Goal: Find specific page/section: Find specific page/section

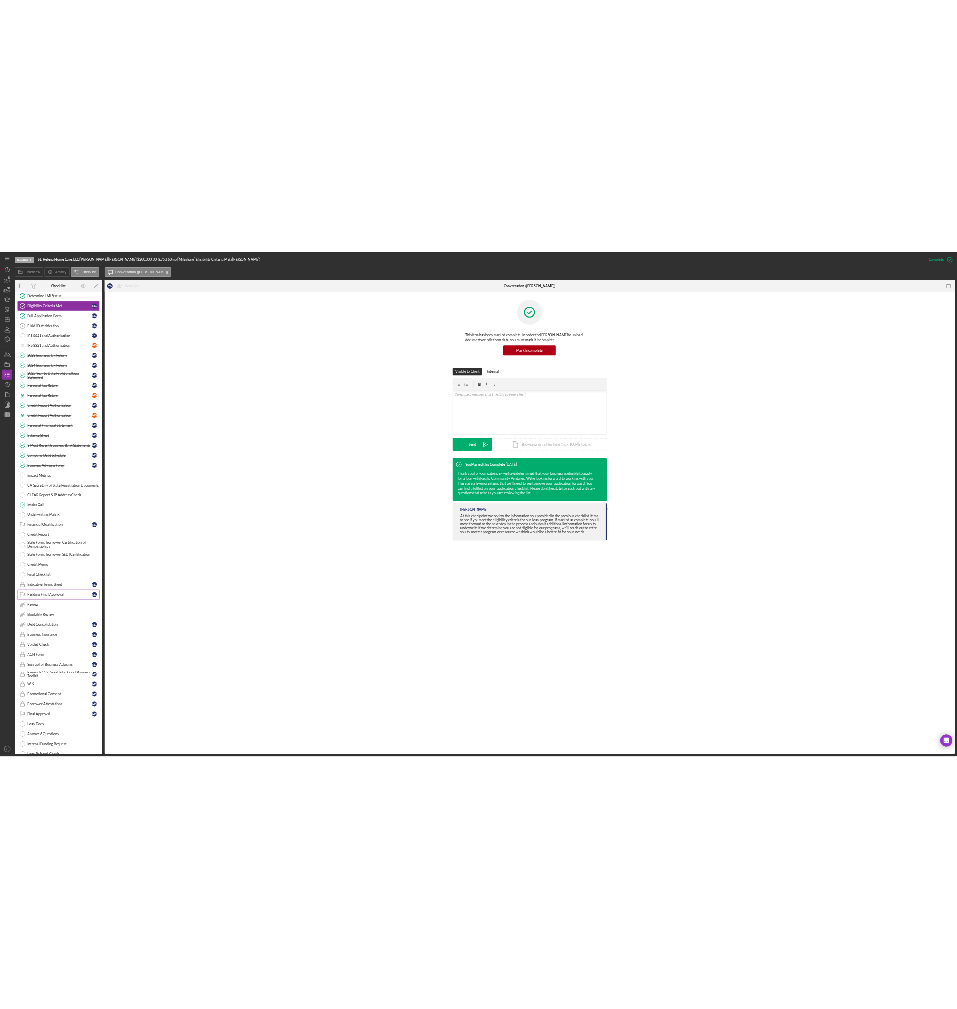
scroll to position [100, 0]
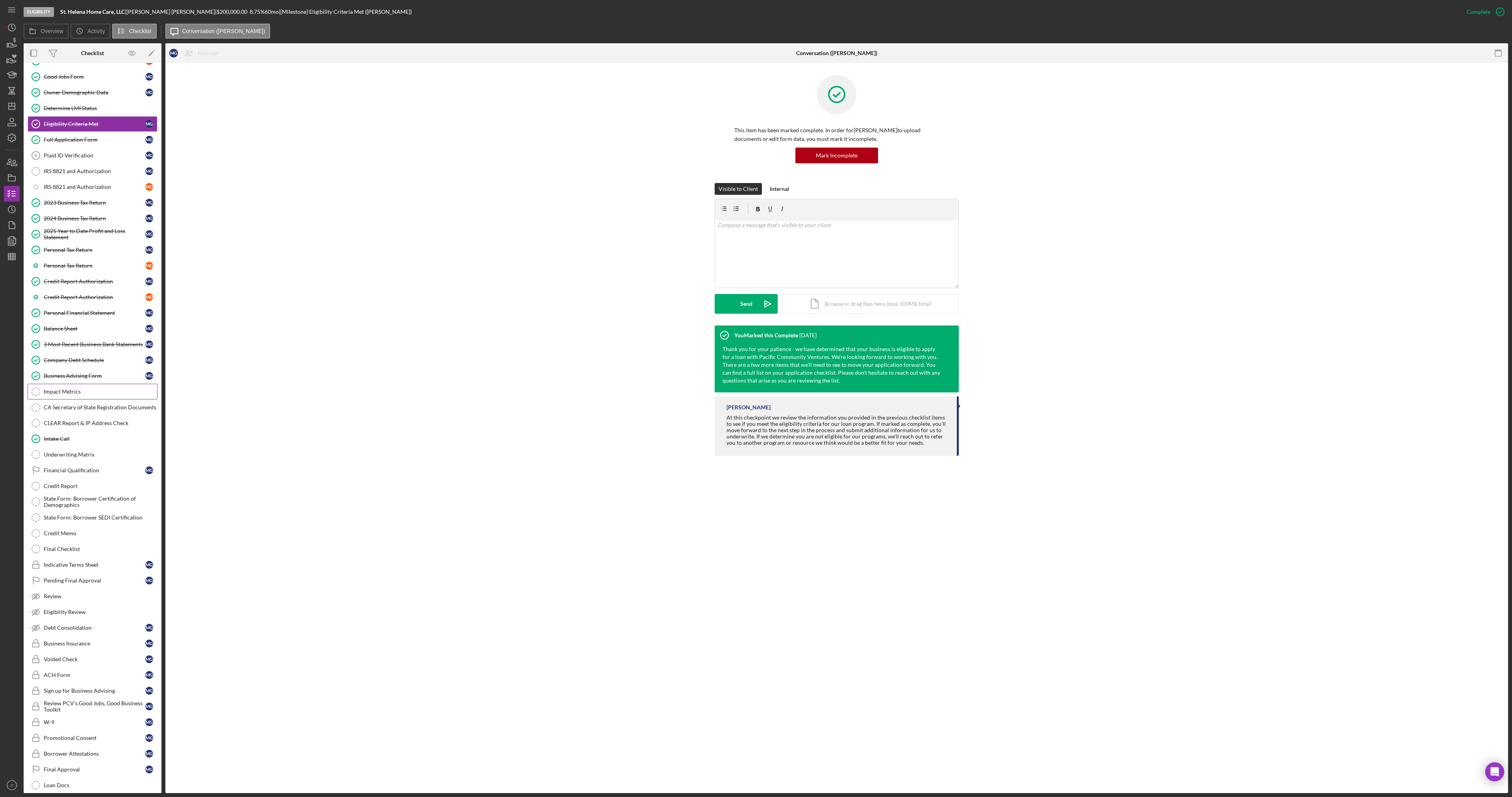
click at [81, 395] on div "Impact Metrics" at bounding box center [100, 391] width 114 height 6
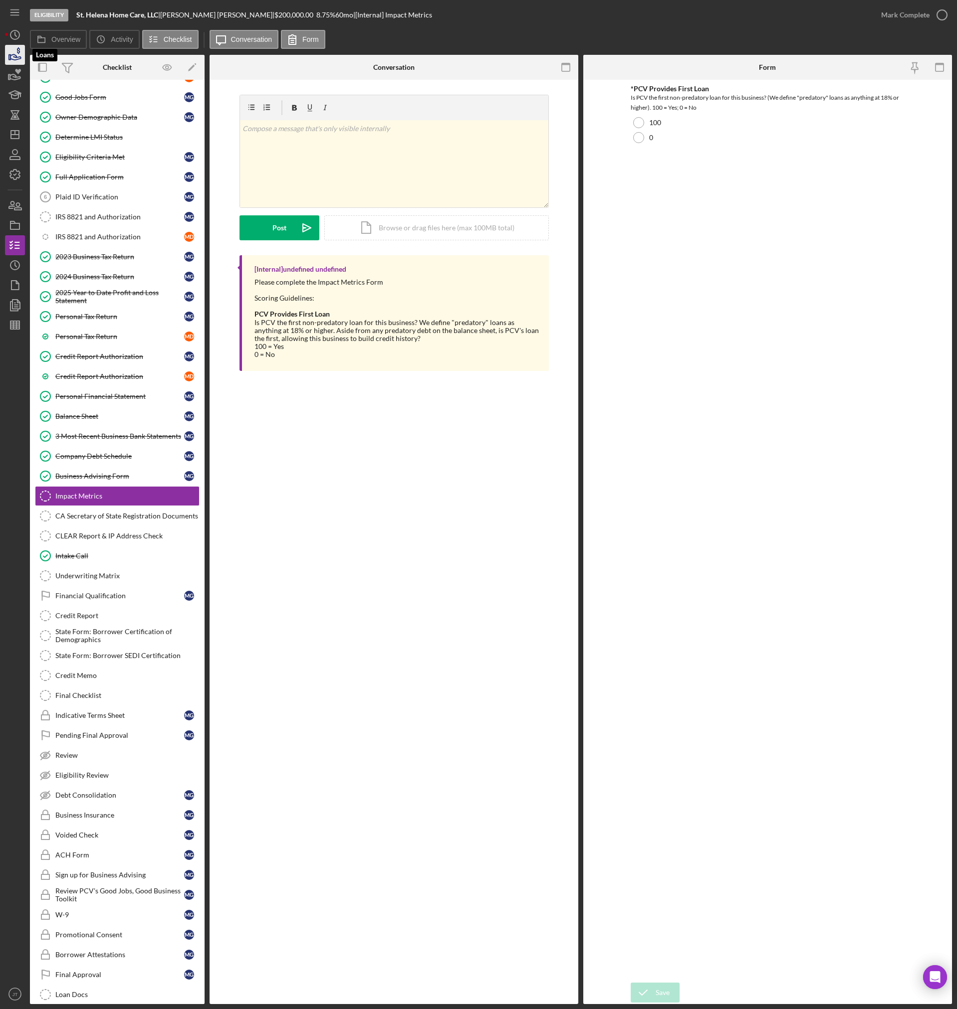
click at [13, 46] on icon "button" at bounding box center [14, 54] width 25 height 25
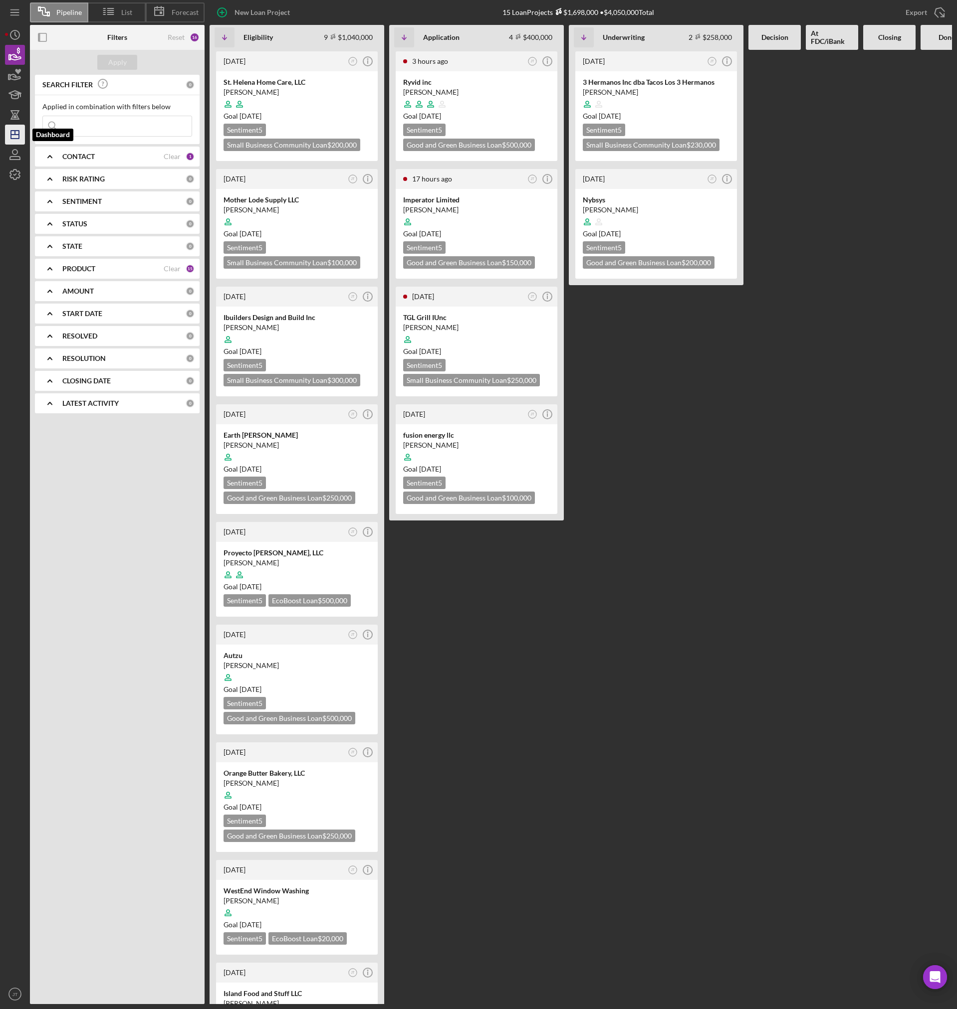
click at [19, 143] on icon "Icon/Dashboard" at bounding box center [14, 134] width 25 height 25
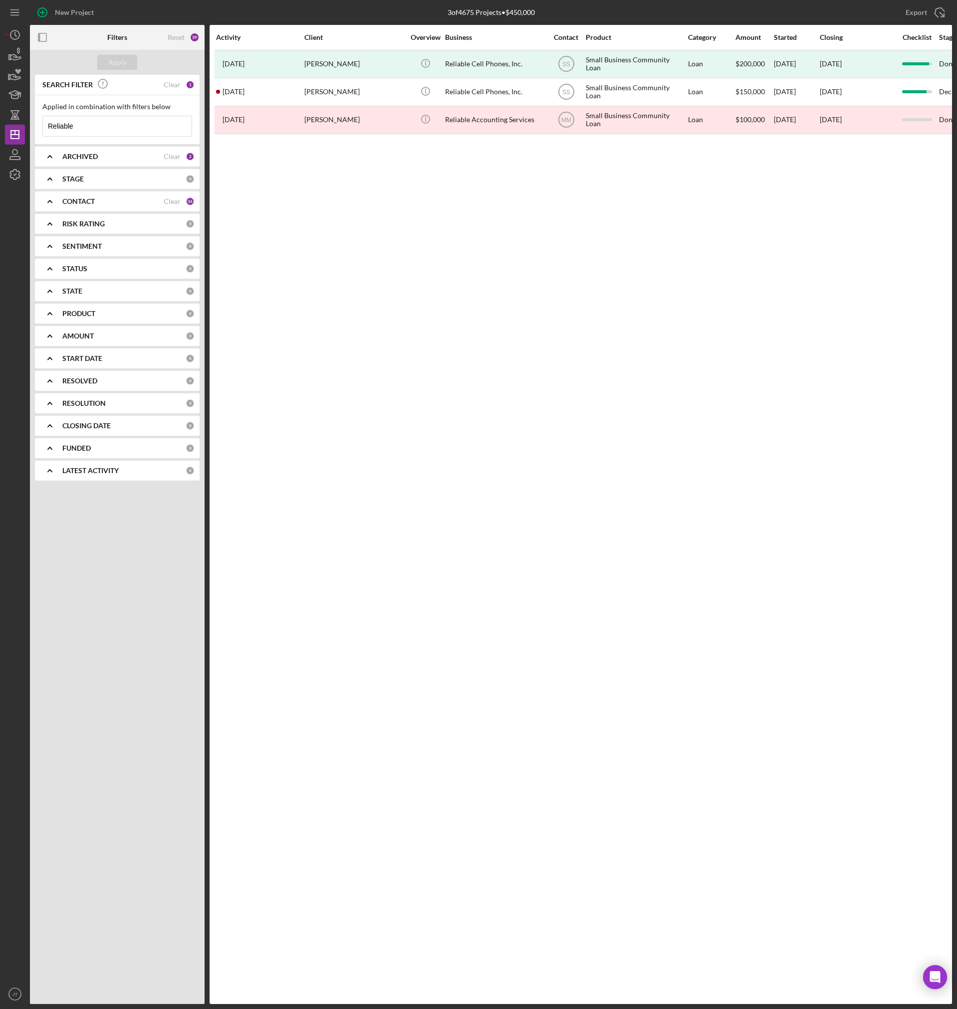
click at [83, 318] on div "PRODUCT 0" at bounding box center [128, 313] width 132 height 9
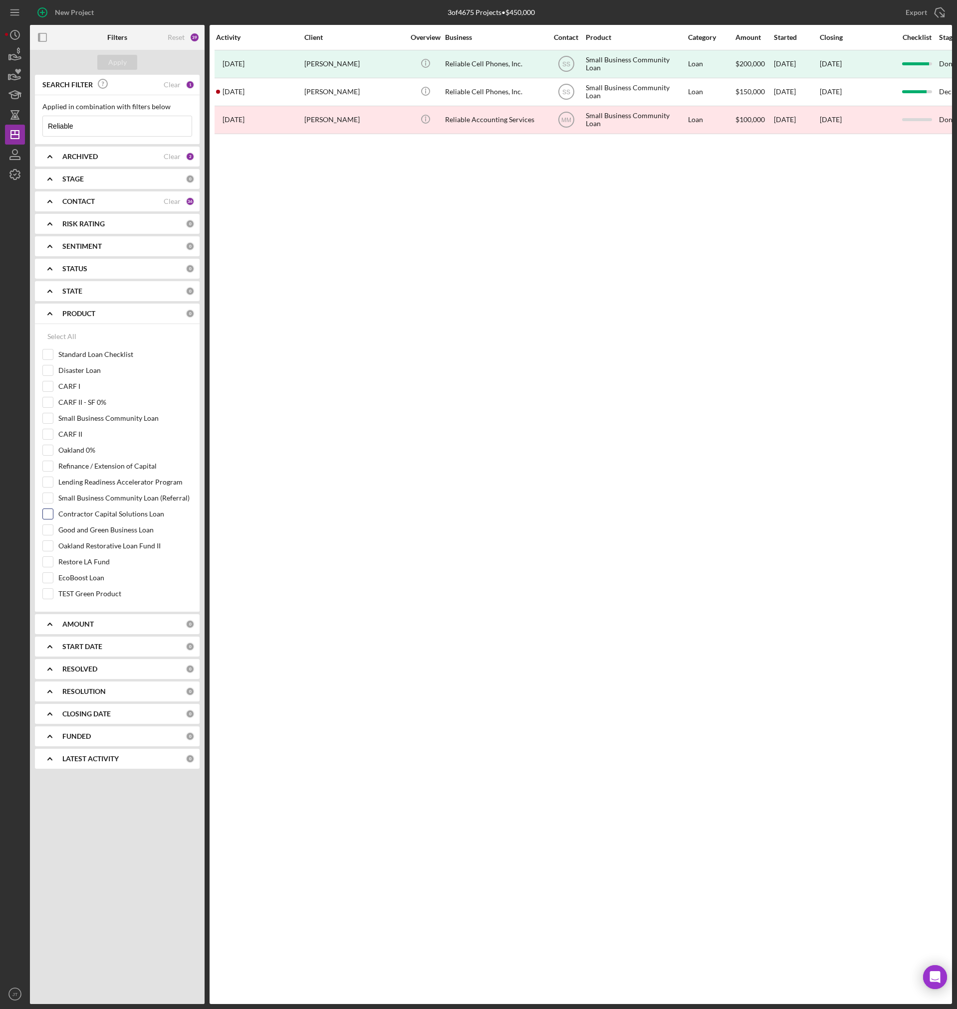
click at [48, 514] on input "Contractor Capital Solutions Loan" at bounding box center [48, 514] width 10 height 10
checkbox input "true"
click at [48, 577] on input "EcoBoost Loan" at bounding box center [48, 578] width 10 height 10
checkbox input "true"
click at [51, 529] on input "Good and Green Business Loan" at bounding box center [48, 530] width 10 height 10
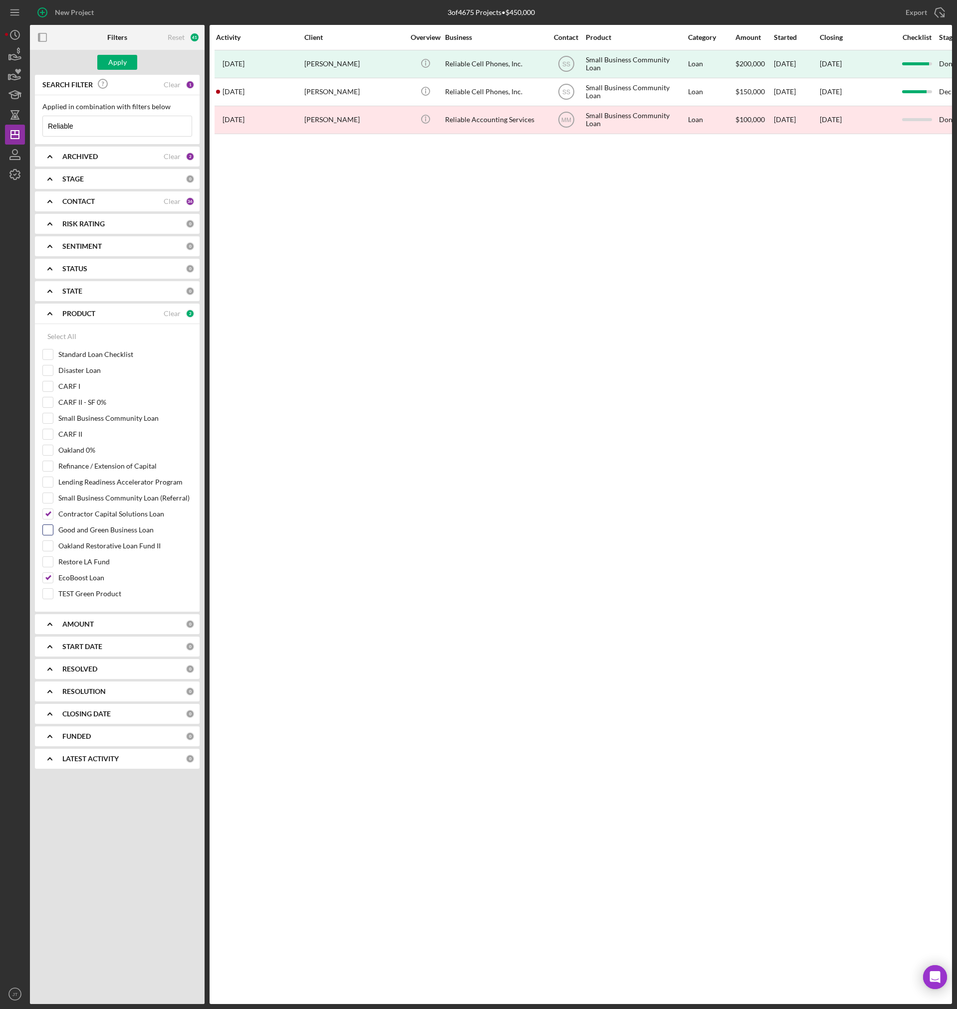
checkbox input "true"
click at [119, 61] on div "Apply" at bounding box center [117, 62] width 18 height 15
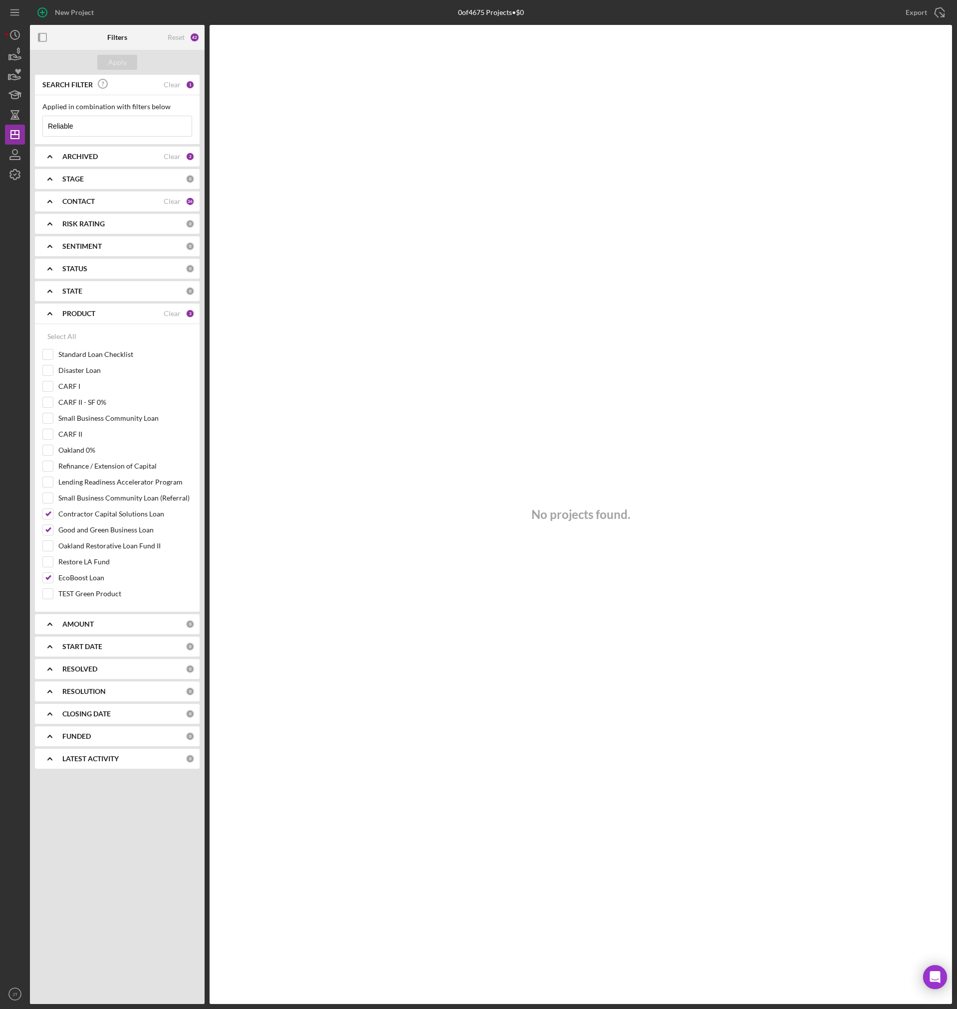
click at [120, 202] on div "CONTACT" at bounding box center [112, 202] width 101 height 8
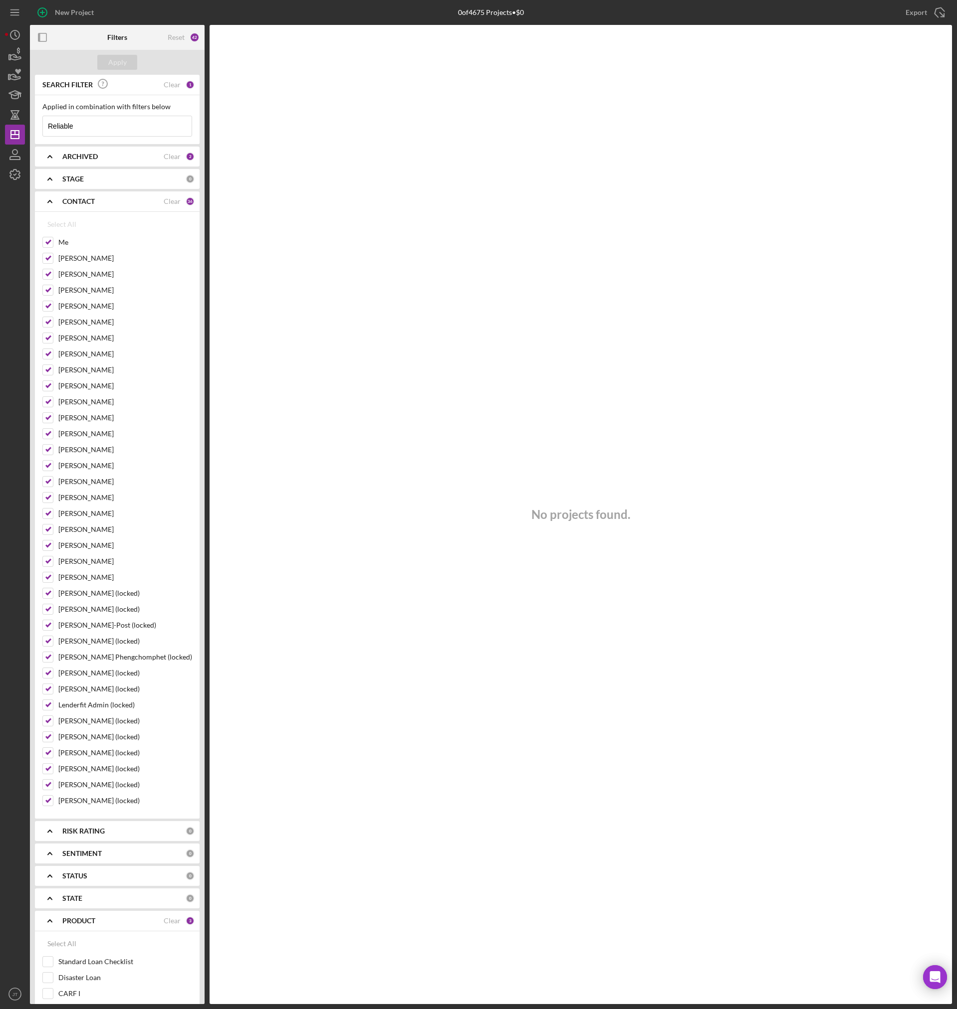
click at [112, 159] on div "ARCHIVED" at bounding box center [112, 157] width 101 height 8
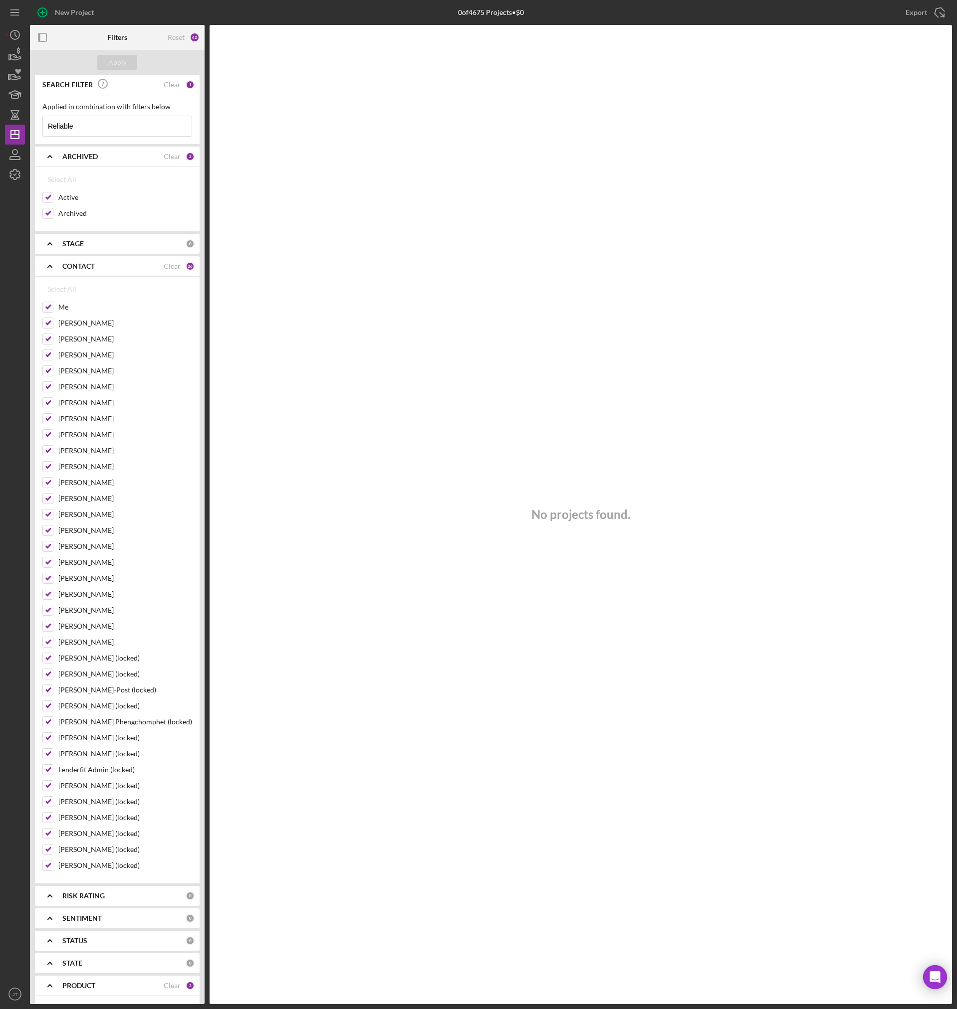
click at [76, 128] on input "Reliable" at bounding box center [117, 126] width 149 height 20
click at [131, 69] on button "Apply" at bounding box center [117, 62] width 40 height 15
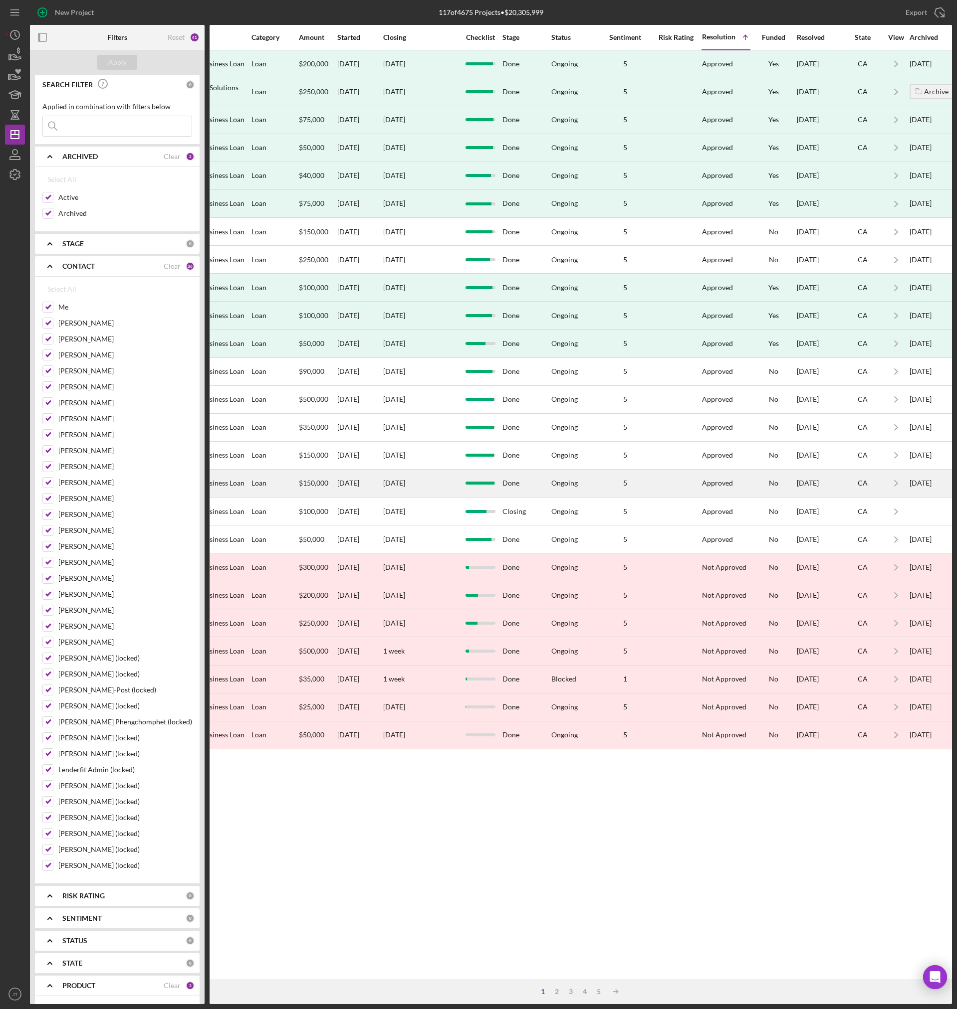
scroll to position [0, 450]
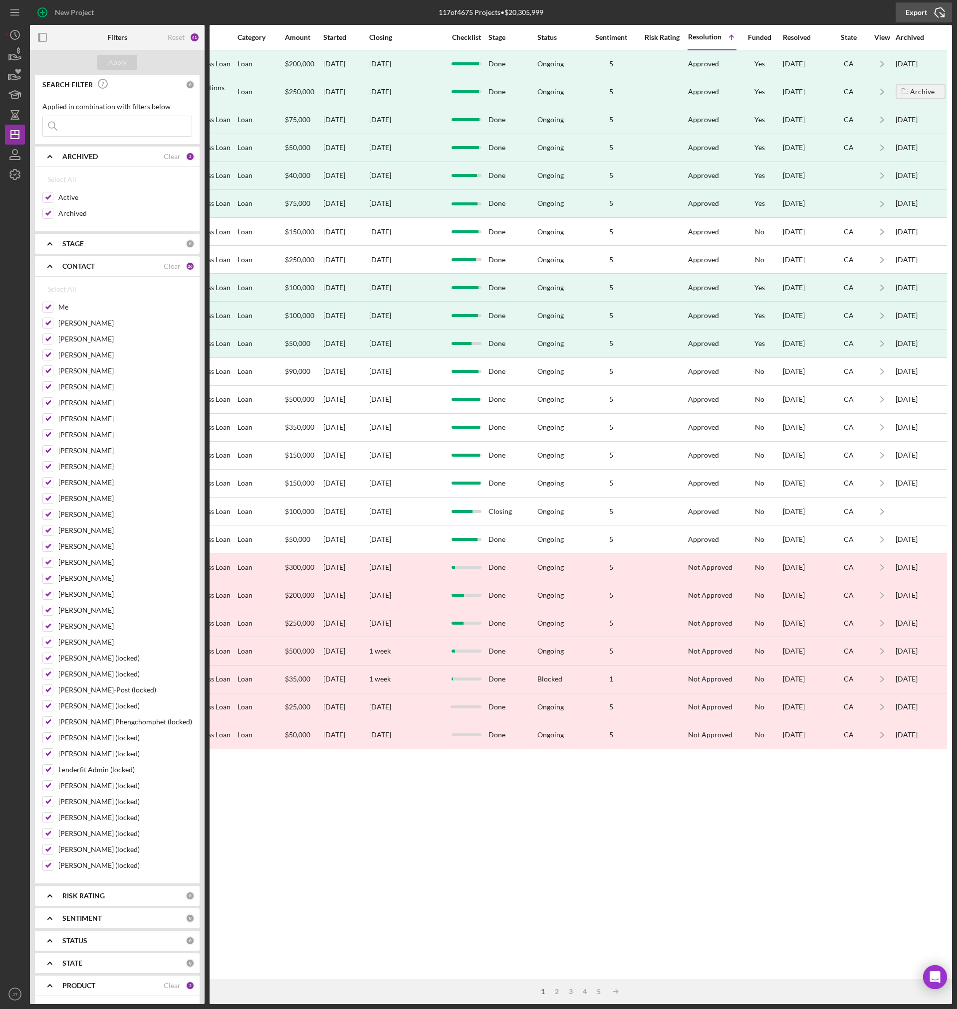
click at [906, 16] on div "Export" at bounding box center [915, 12] width 21 height 20
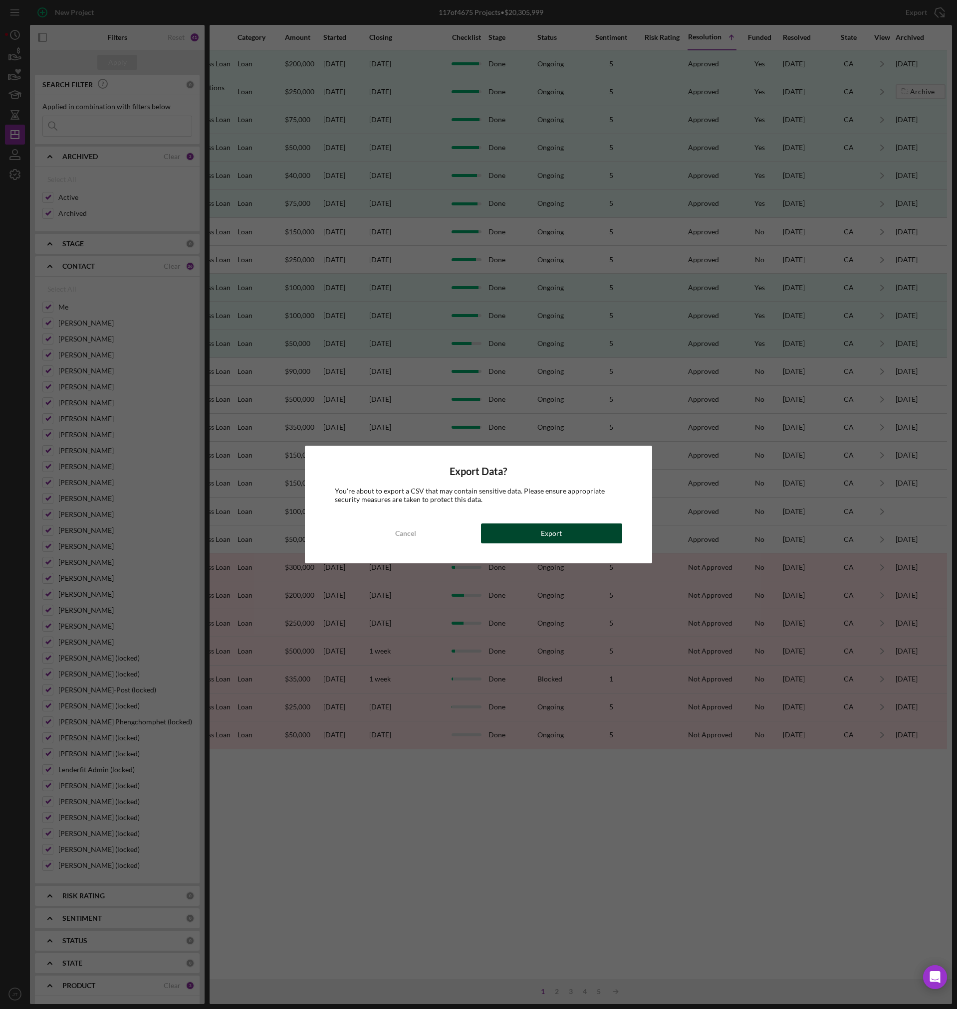
click at [533, 531] on button "Export" at bounding box center [551, 534] width 141 height 20
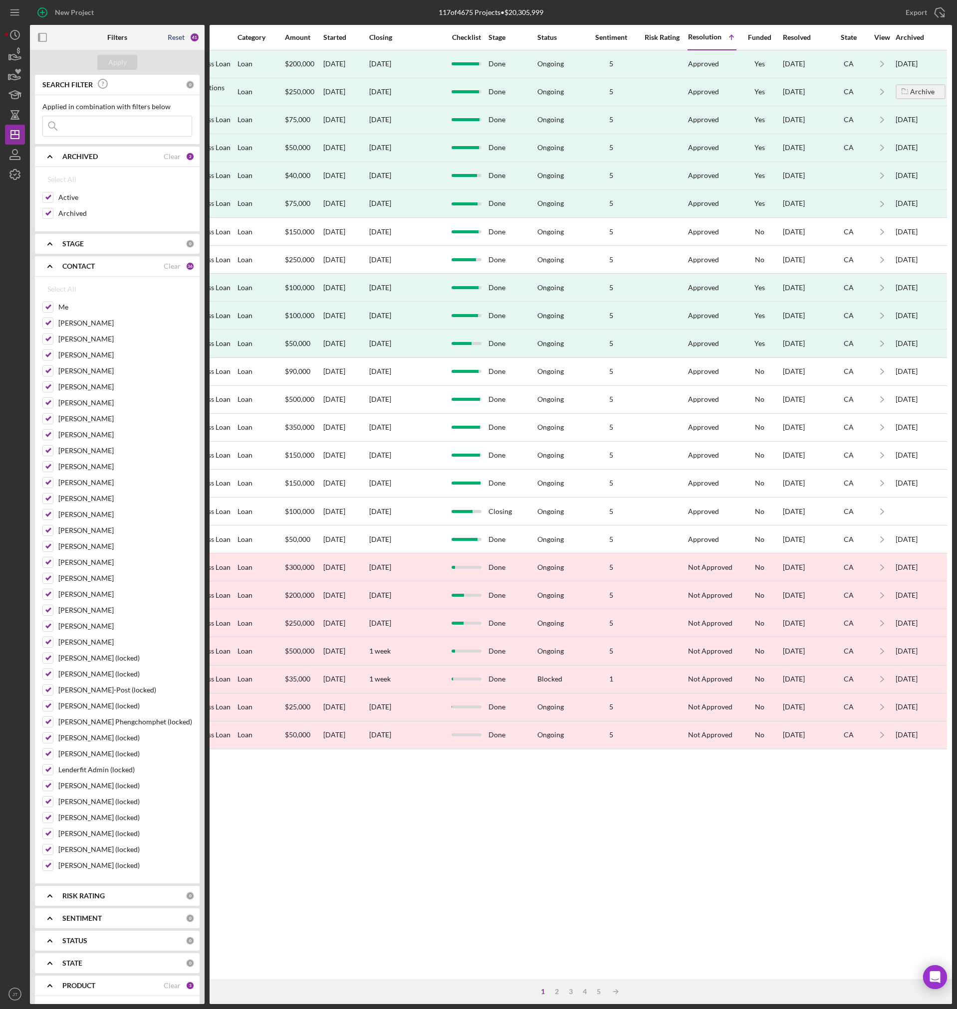
click at [170, 40] on div "Reset" at bounding box center [176, 37] width 17 height 8
checkbox input "false"
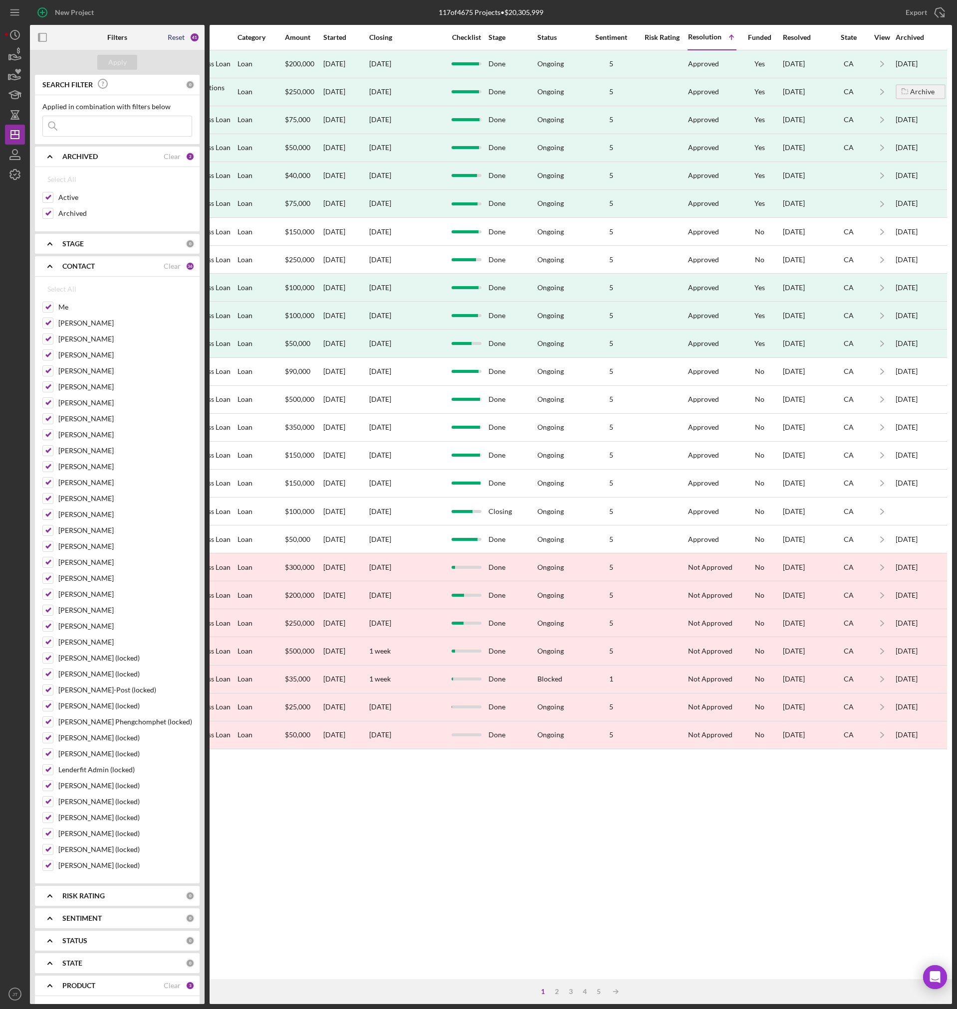
checkbox input "false"
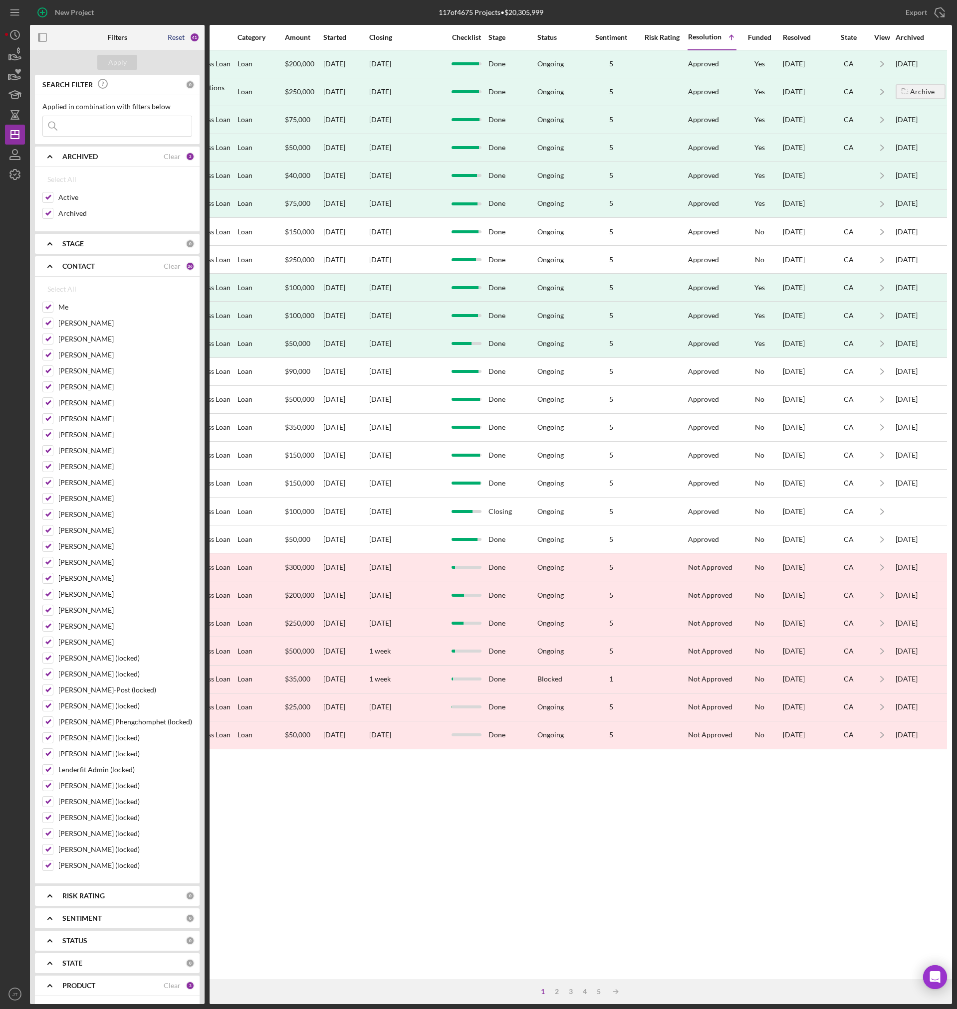
checkbox input "false"
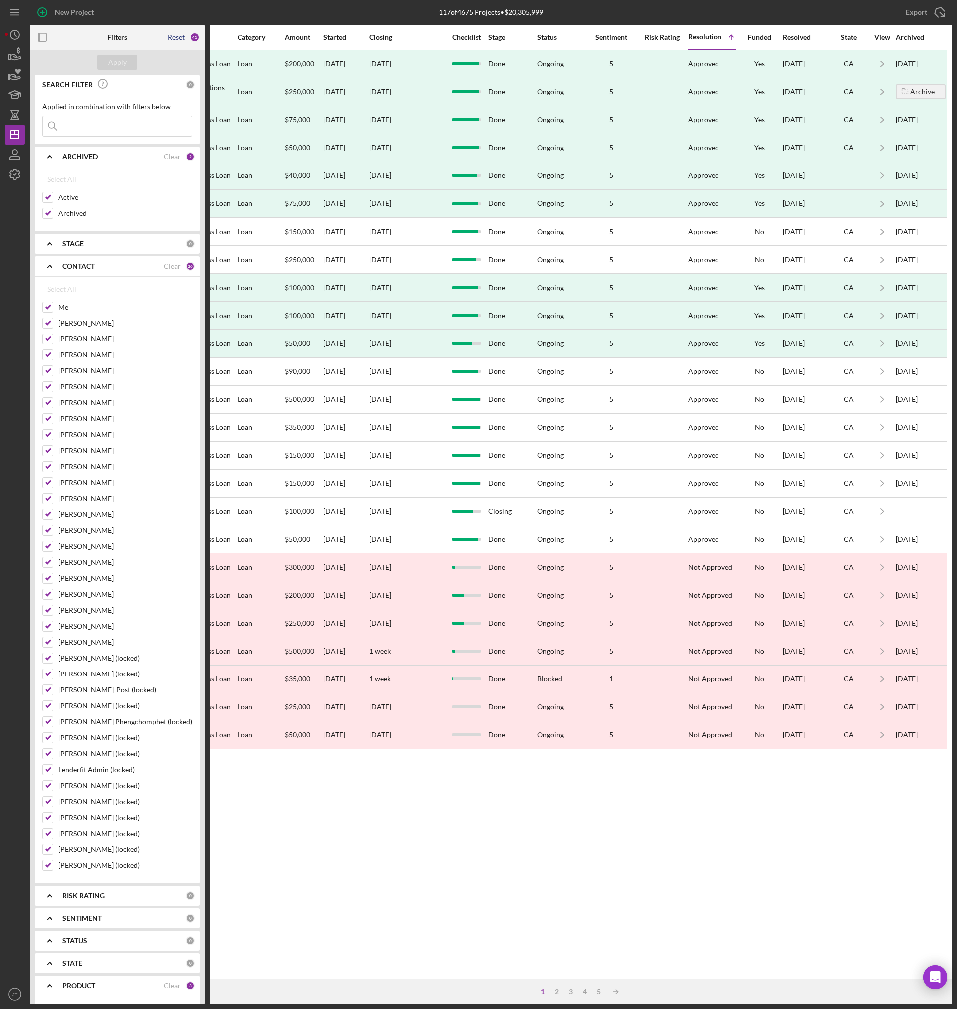
checkbox input "false"
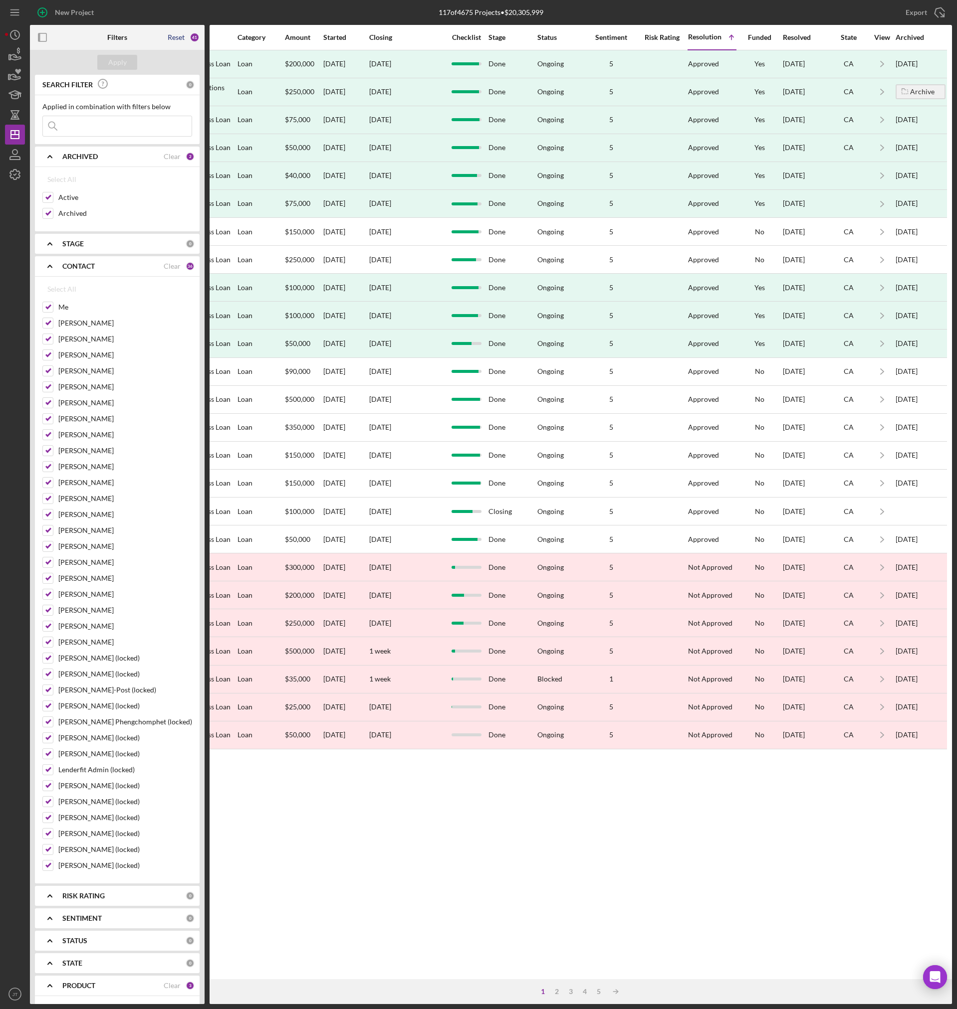
checkbox input "false"
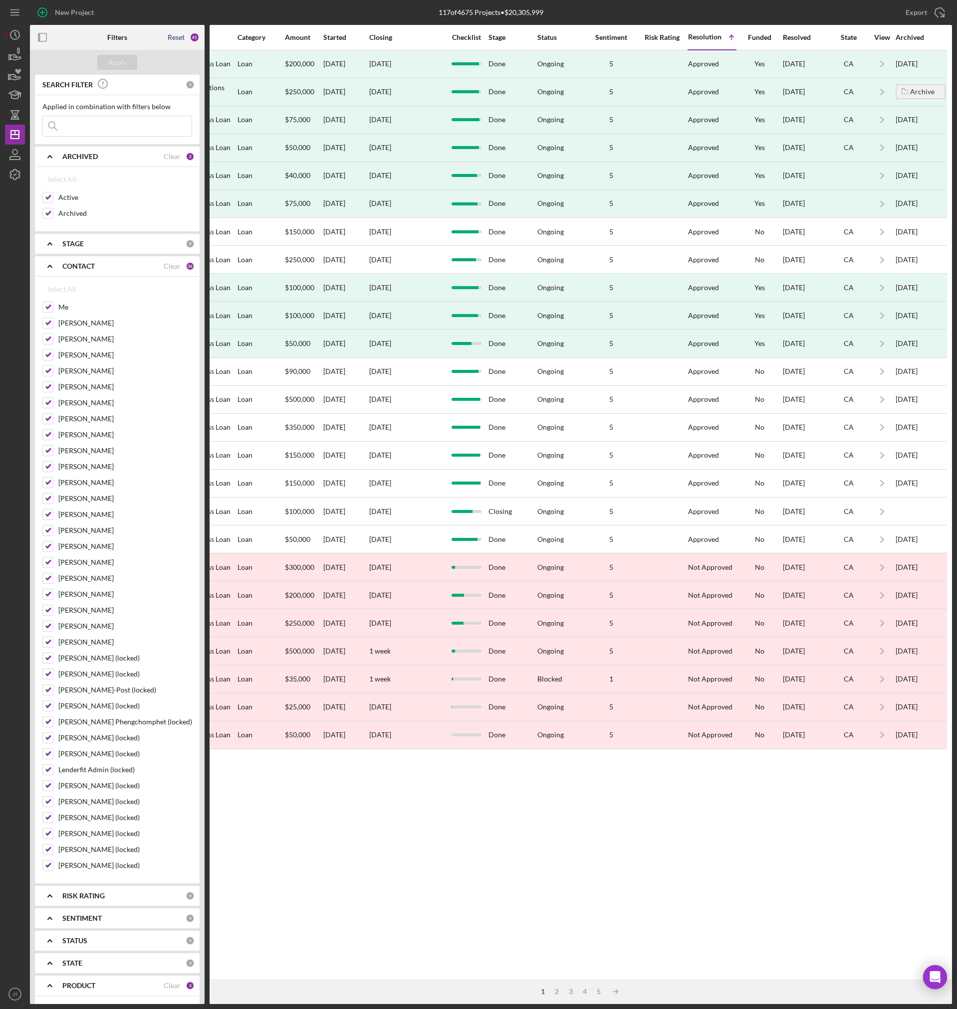
checkbox input "false"
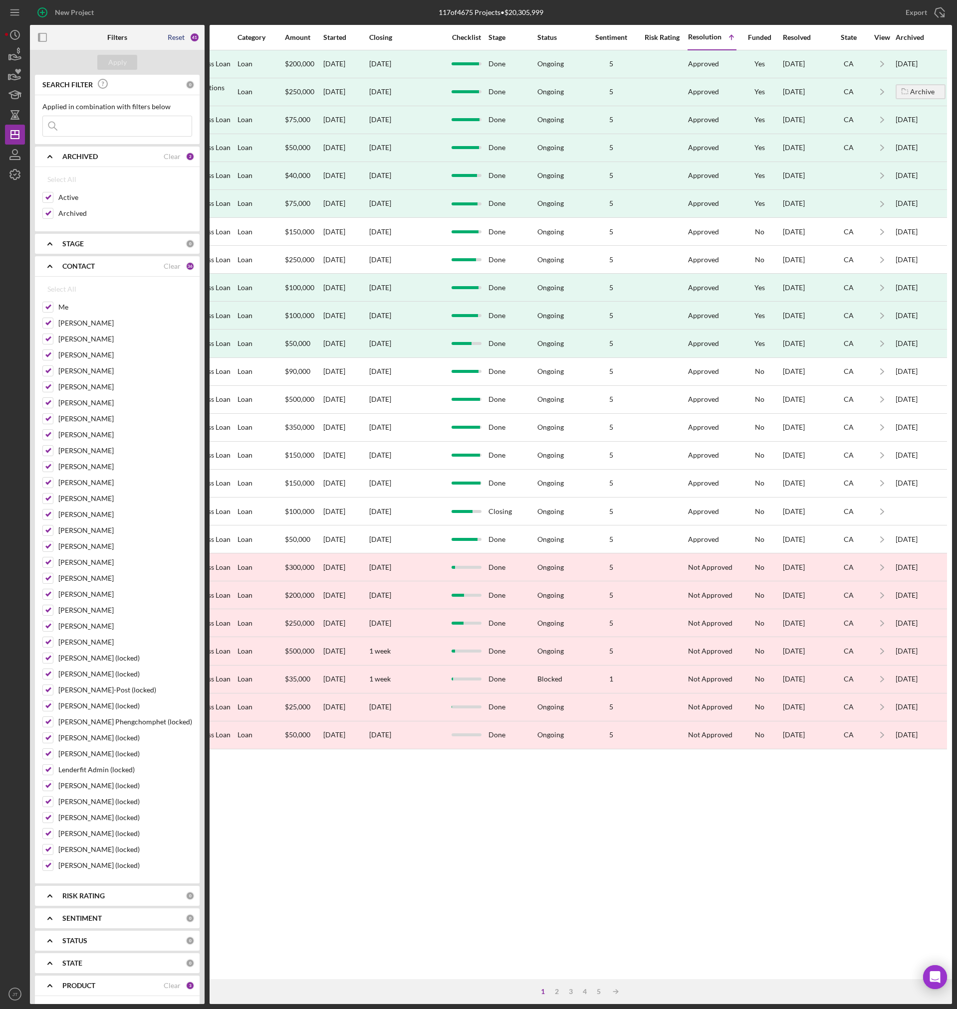
checkbox input "false"
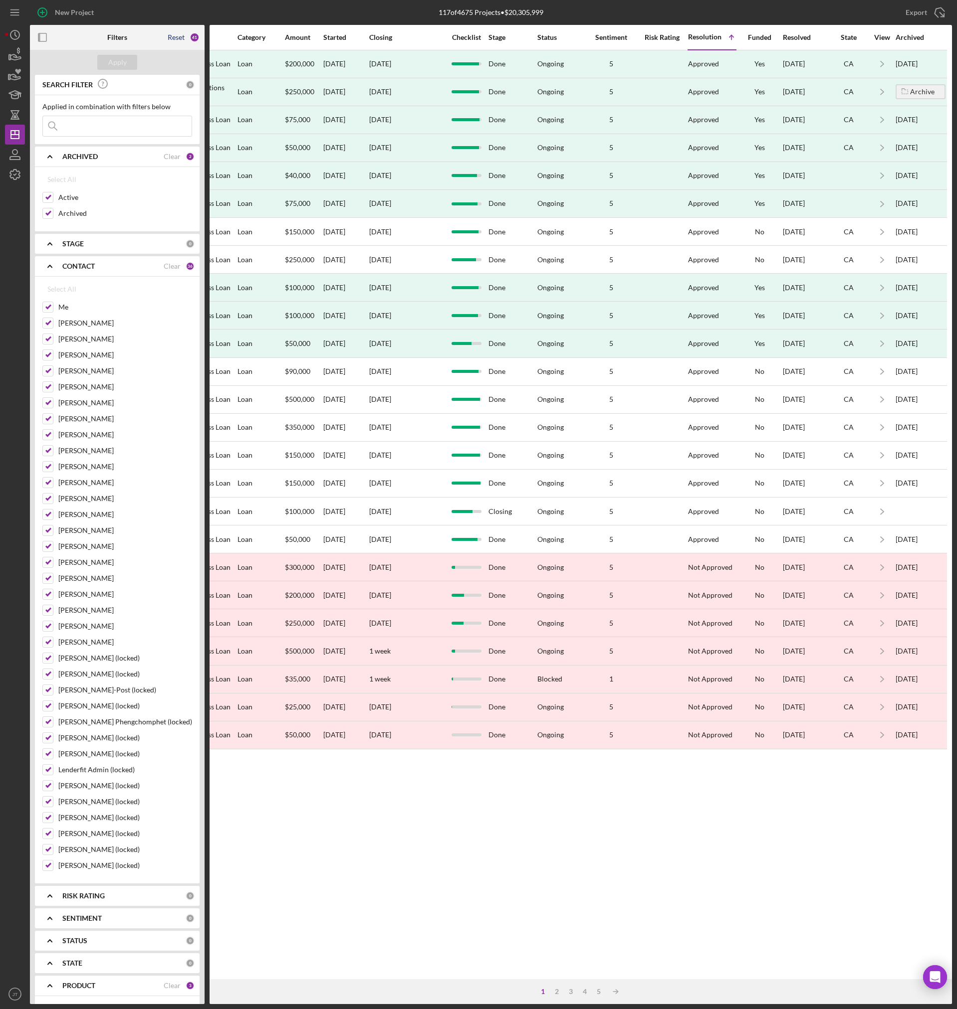
checkbox input "false"
click at [119, 60] on div "Apply" at bounding box center [117, 62] width 18 height 15
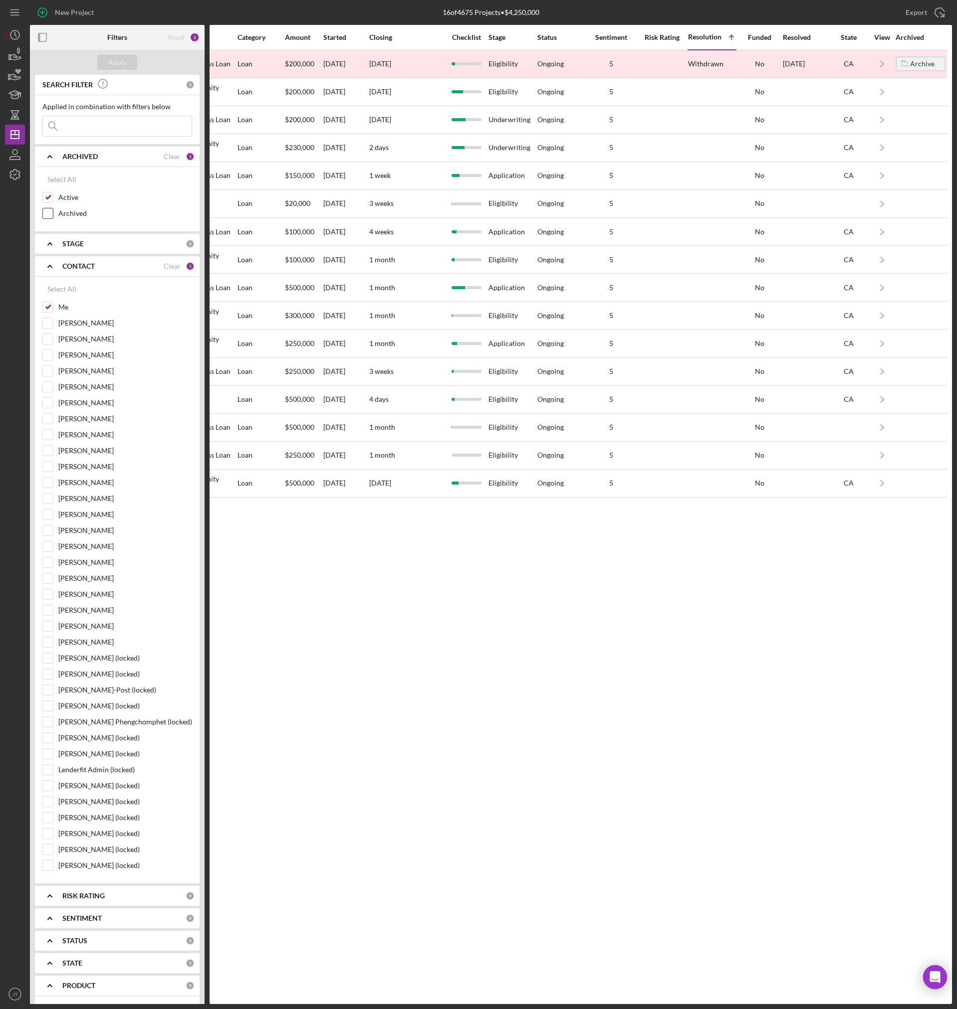
click at [52, 211] on input "Archived" at bounding box center [48, 213] width 10 height 10
checkbox input "true"
click at [63, 264] on b "CONTACT" at bounding box center [78, 266] width 32 height 8
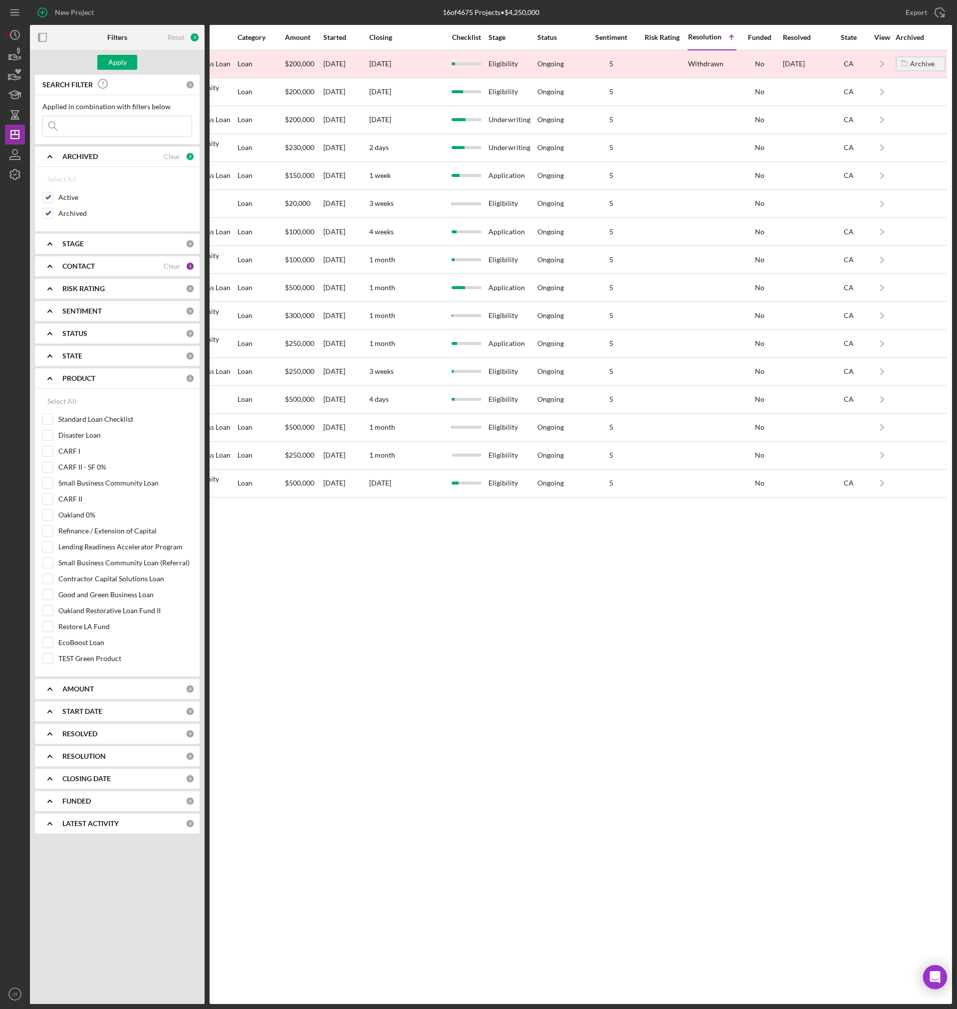
click at [93, 269] on b "CONTACT" at bounding box center [78, 266] width 32 height 8
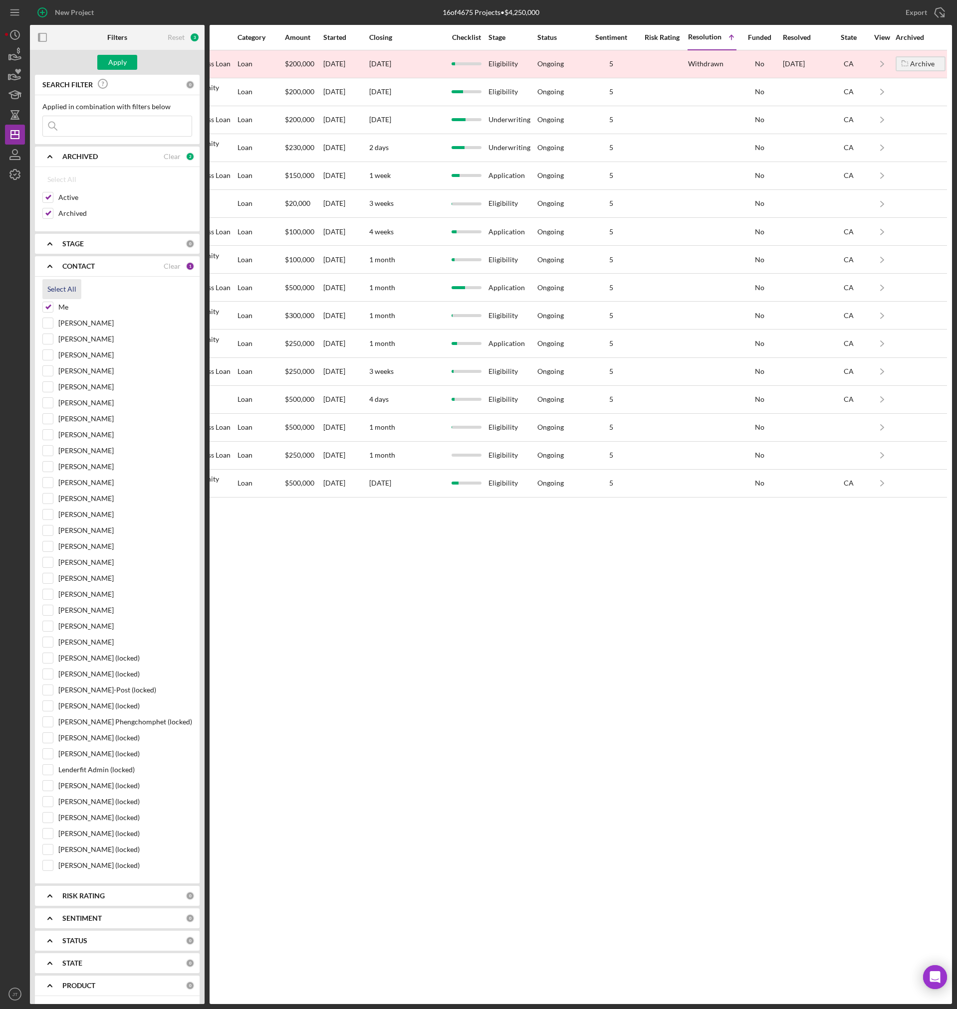
click at [57, 287] on div "Select All" at bounding box center [61, 289] width 29 height 20
checkbox input "true"
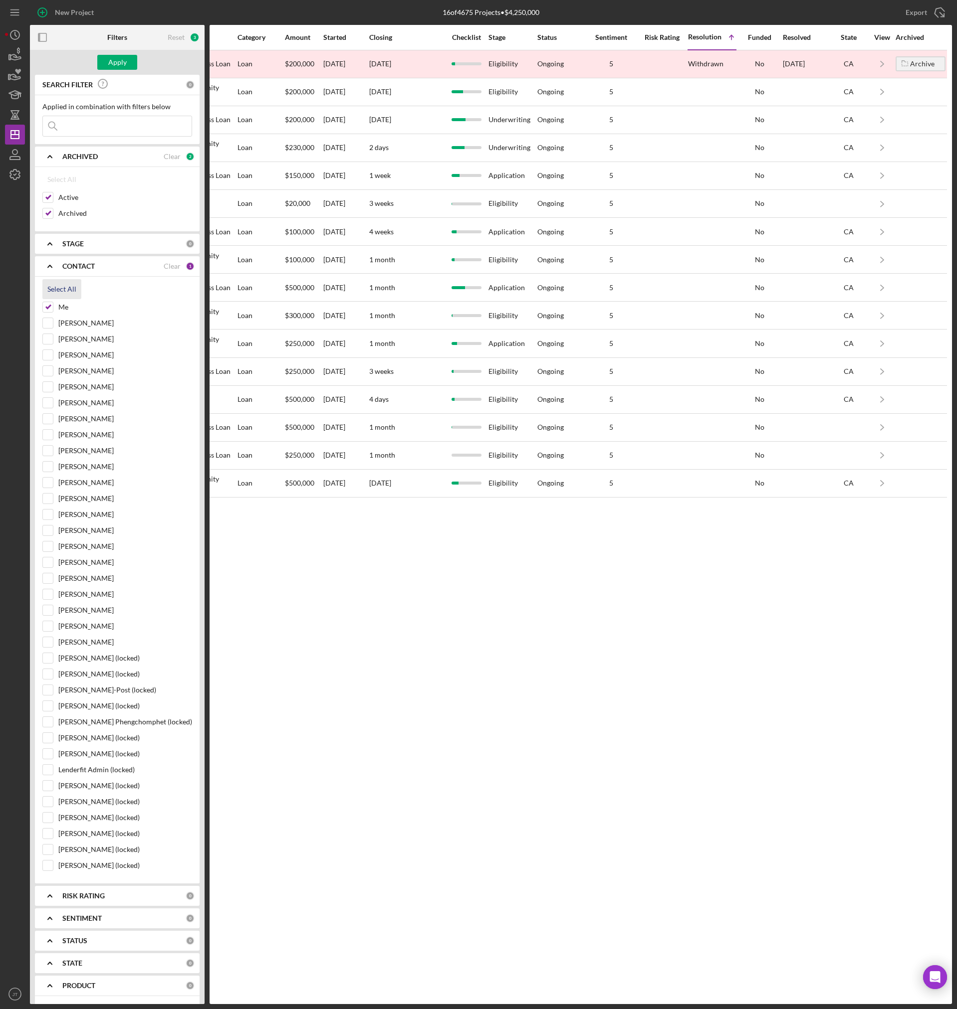
checkbox input "true"
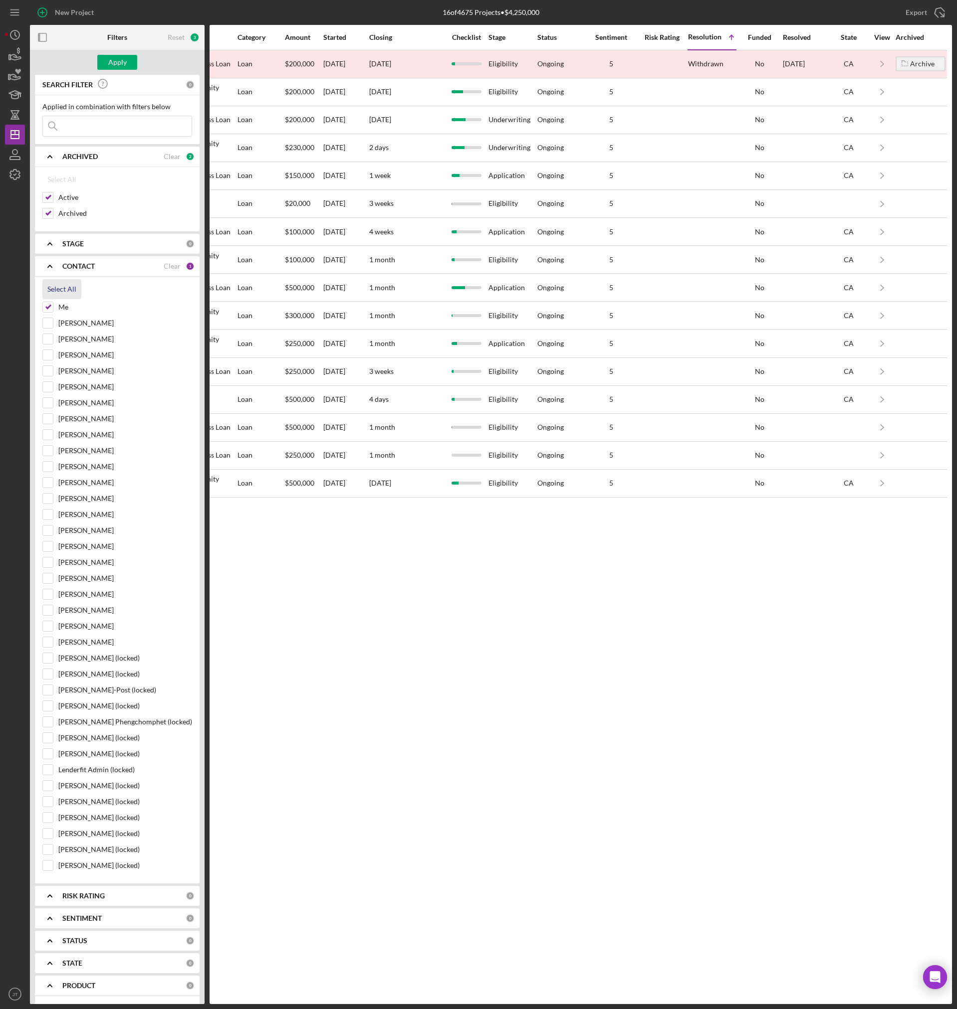
checkbox input "true"
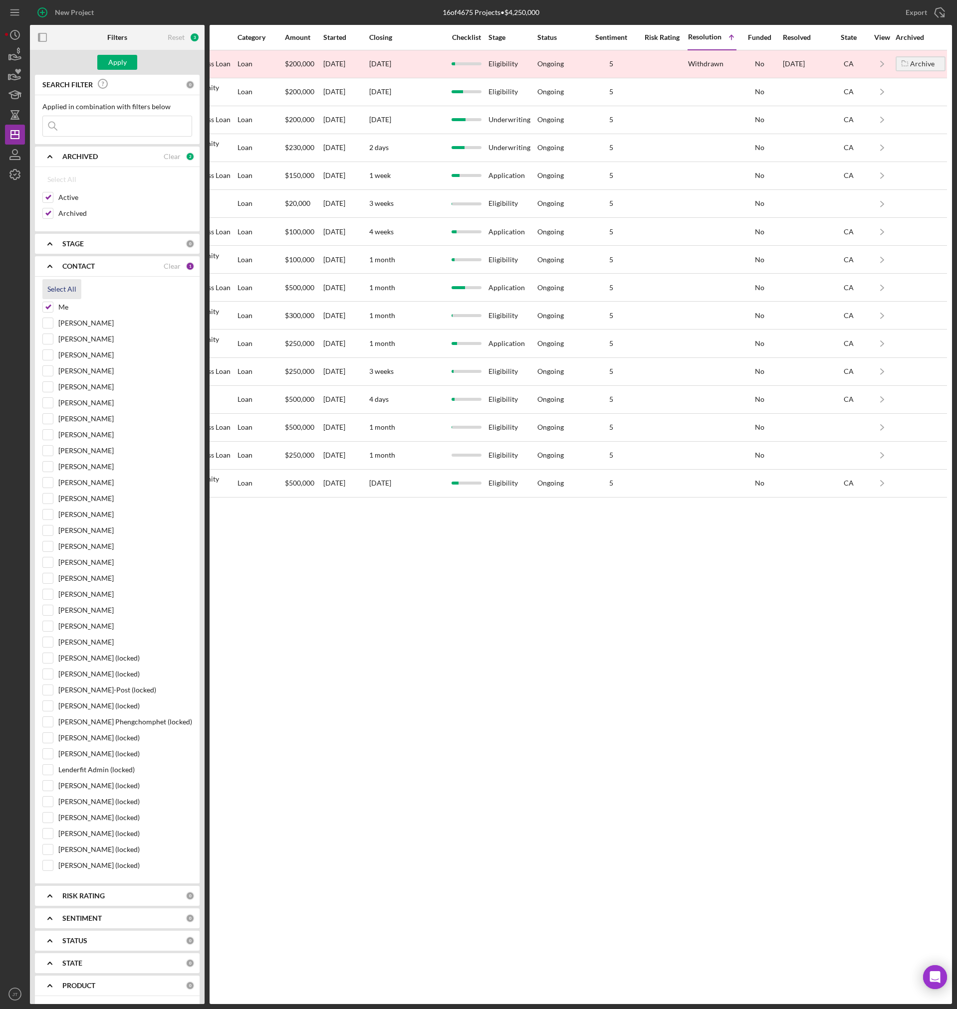
checkbox input "true"
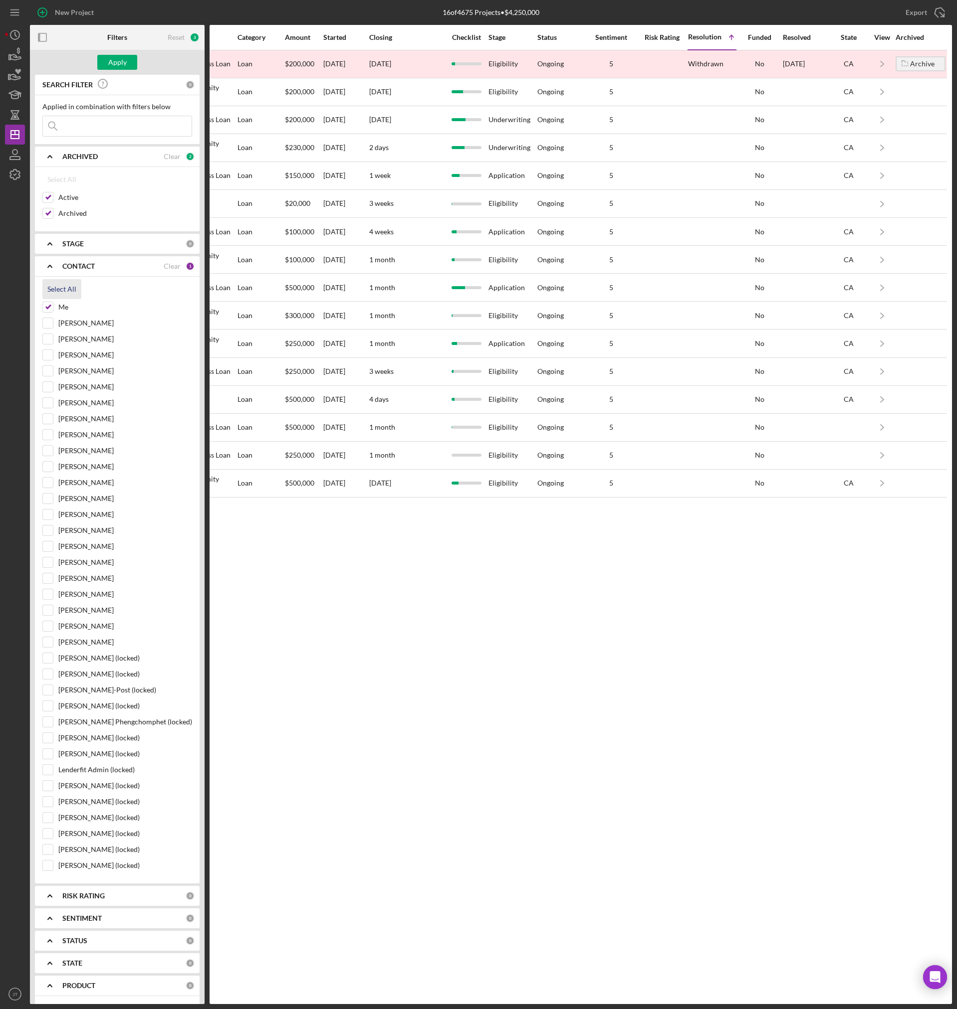
checkbox input "true"
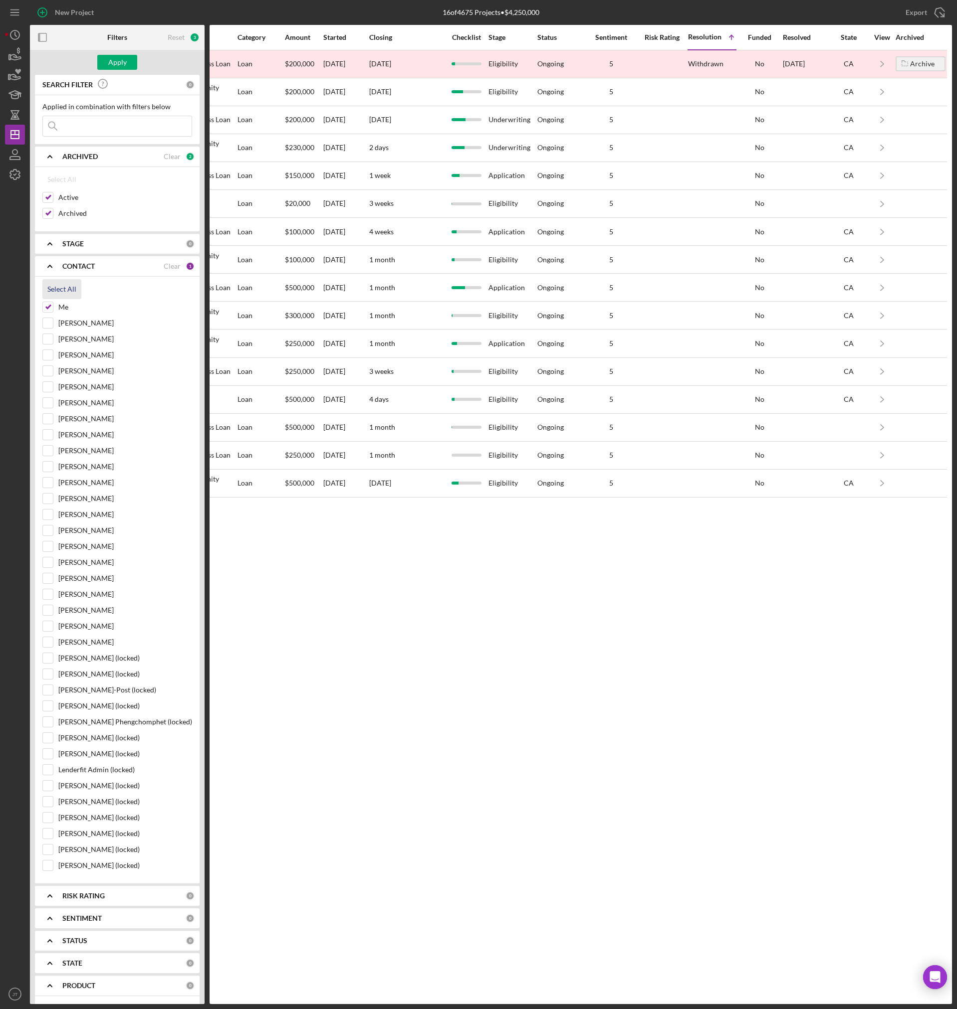
checkbox input "true"
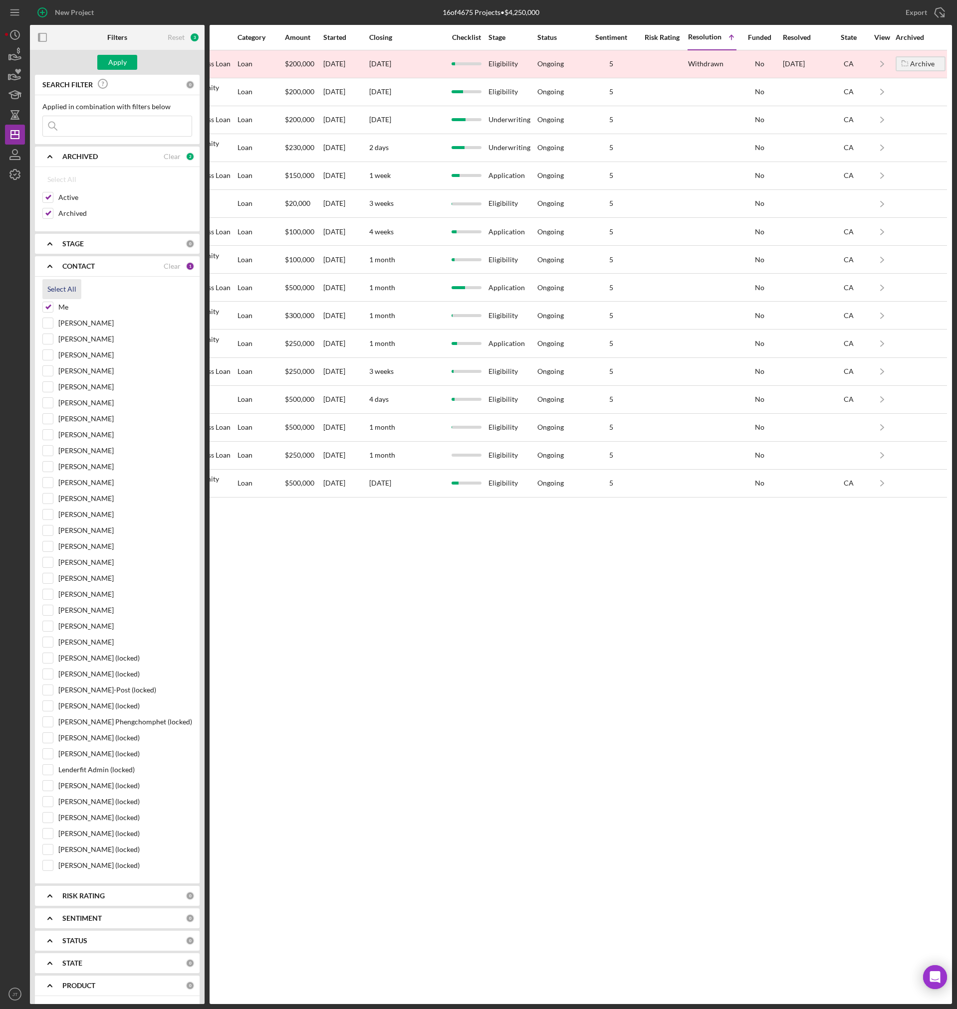
checkbox input "true"
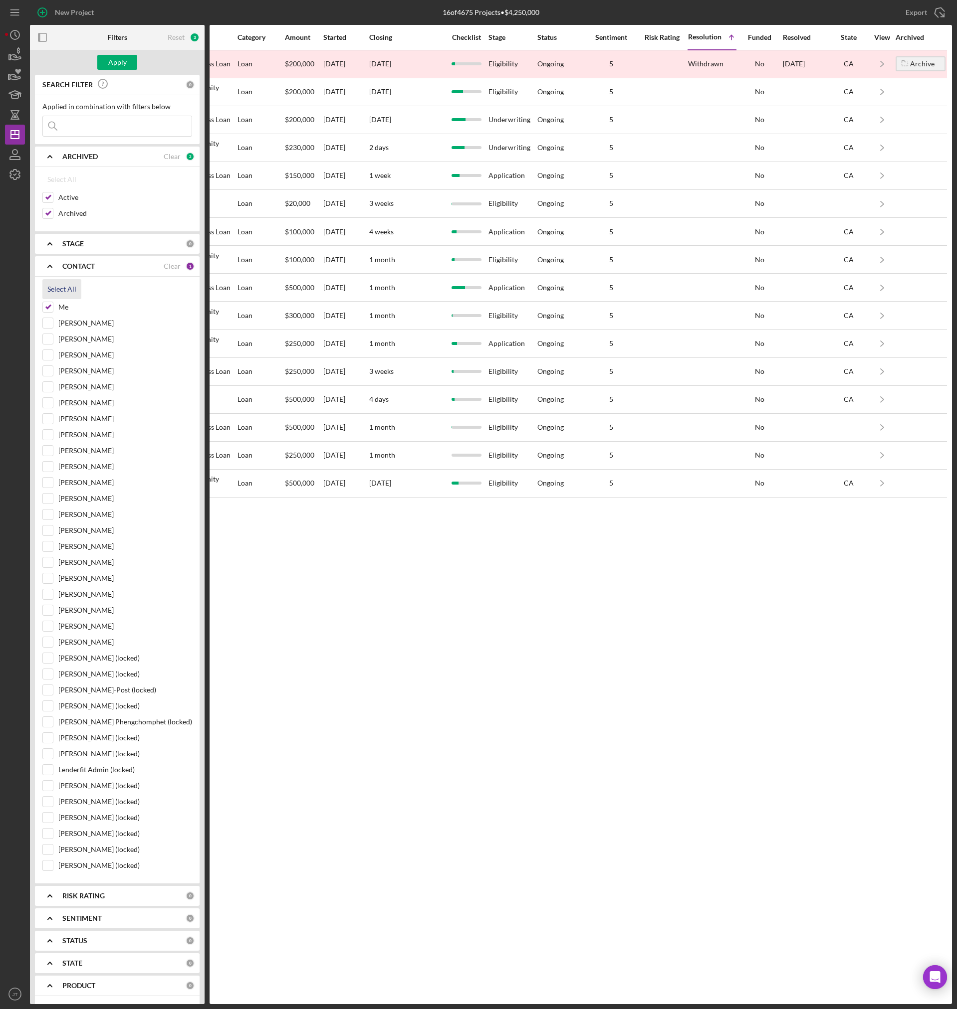
checkbox input "true"
click at [101, 116] on input at bounding box center [117, 126] width 149 height 20
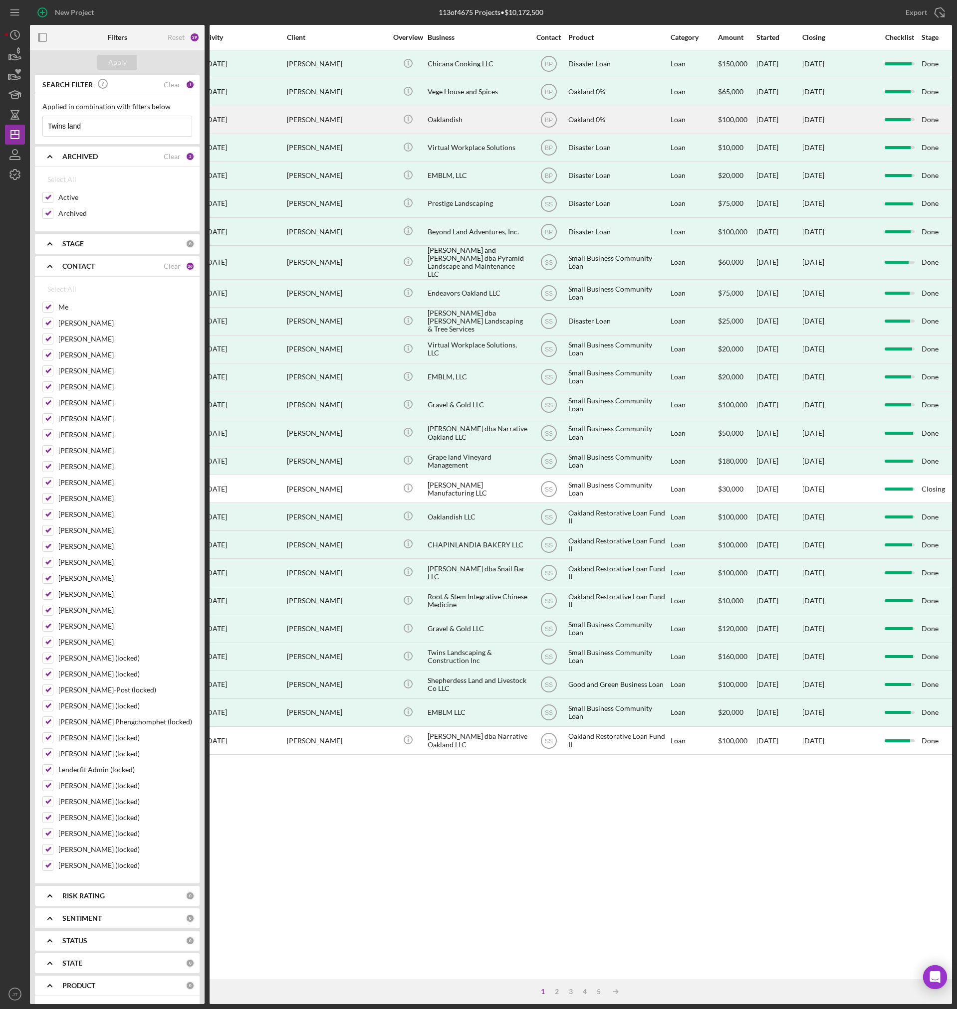
scroll to position [0, 0]
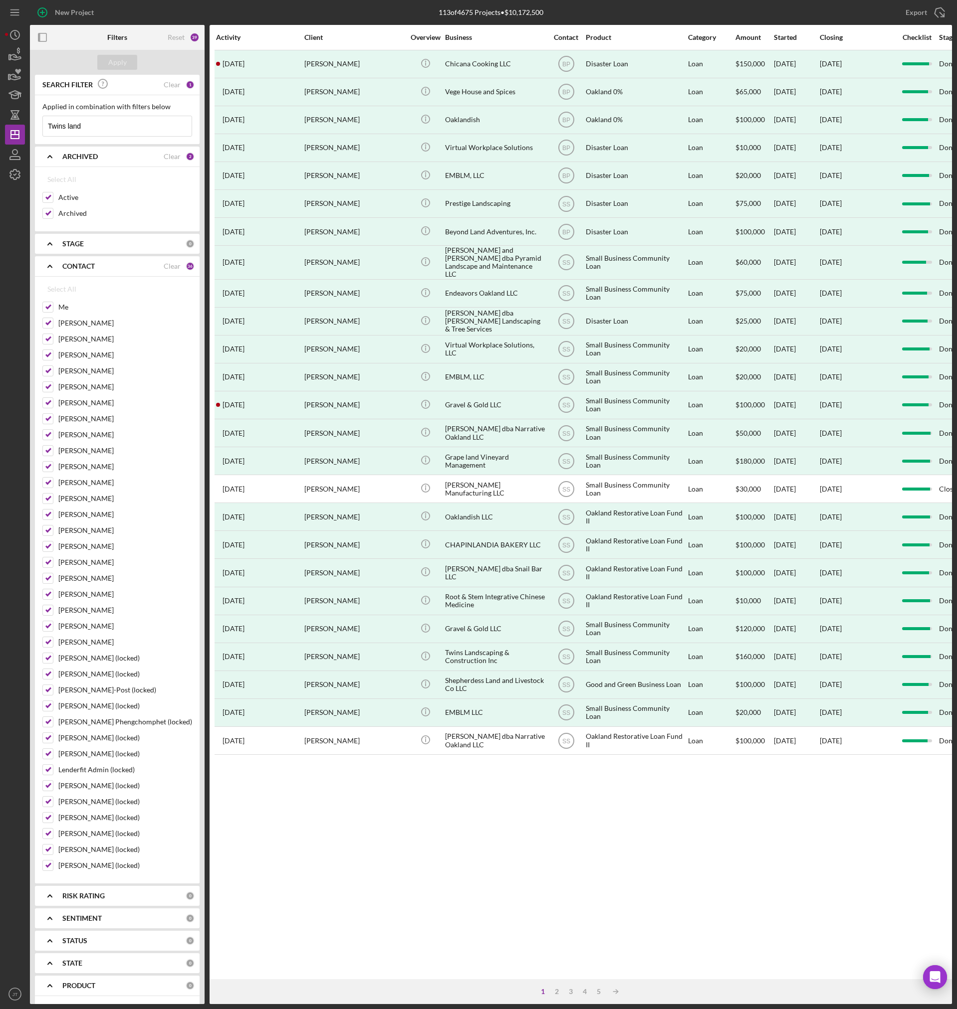
click at [115, 132] on input "Twins land" at bounding box center [117, 126] width 149 height 20
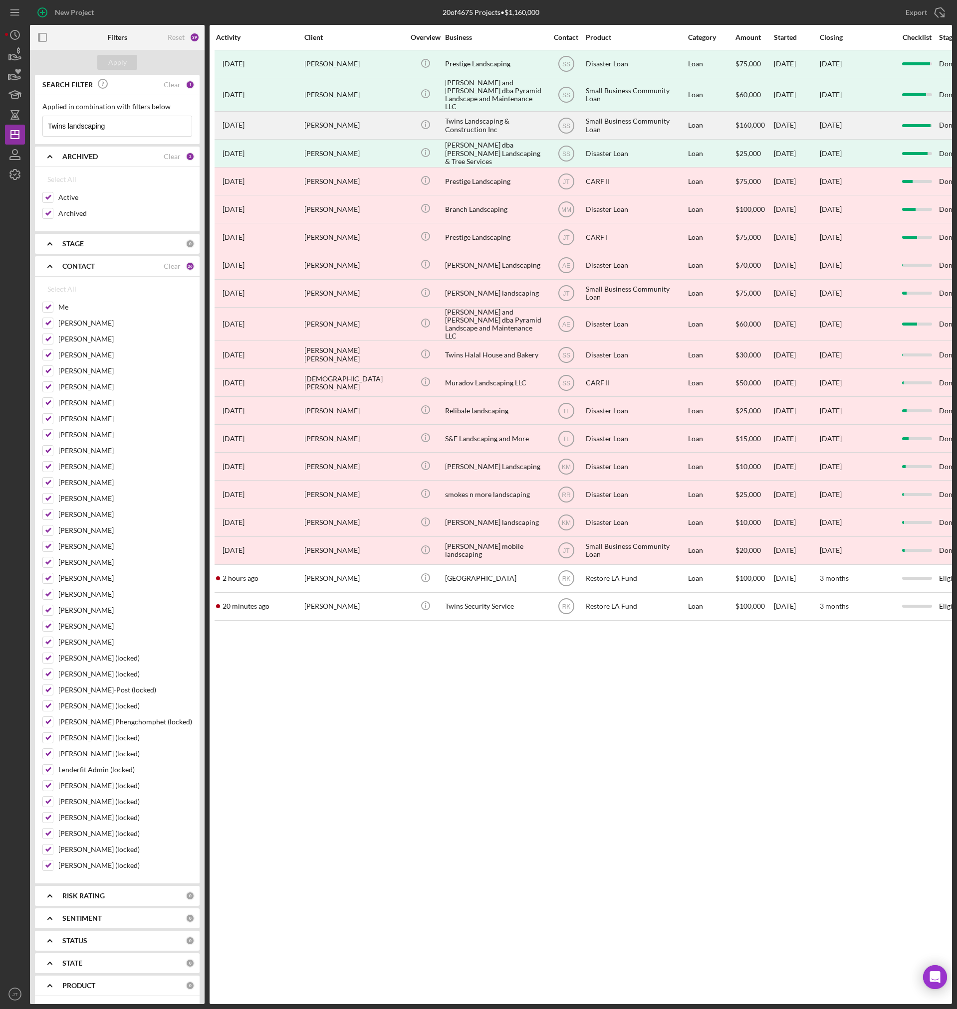
type input "Twins landscaping"
click at [463, 123] on div "Twins Landscaping & Construction Inc" at bounding box center [495, 125] width 100 height 26
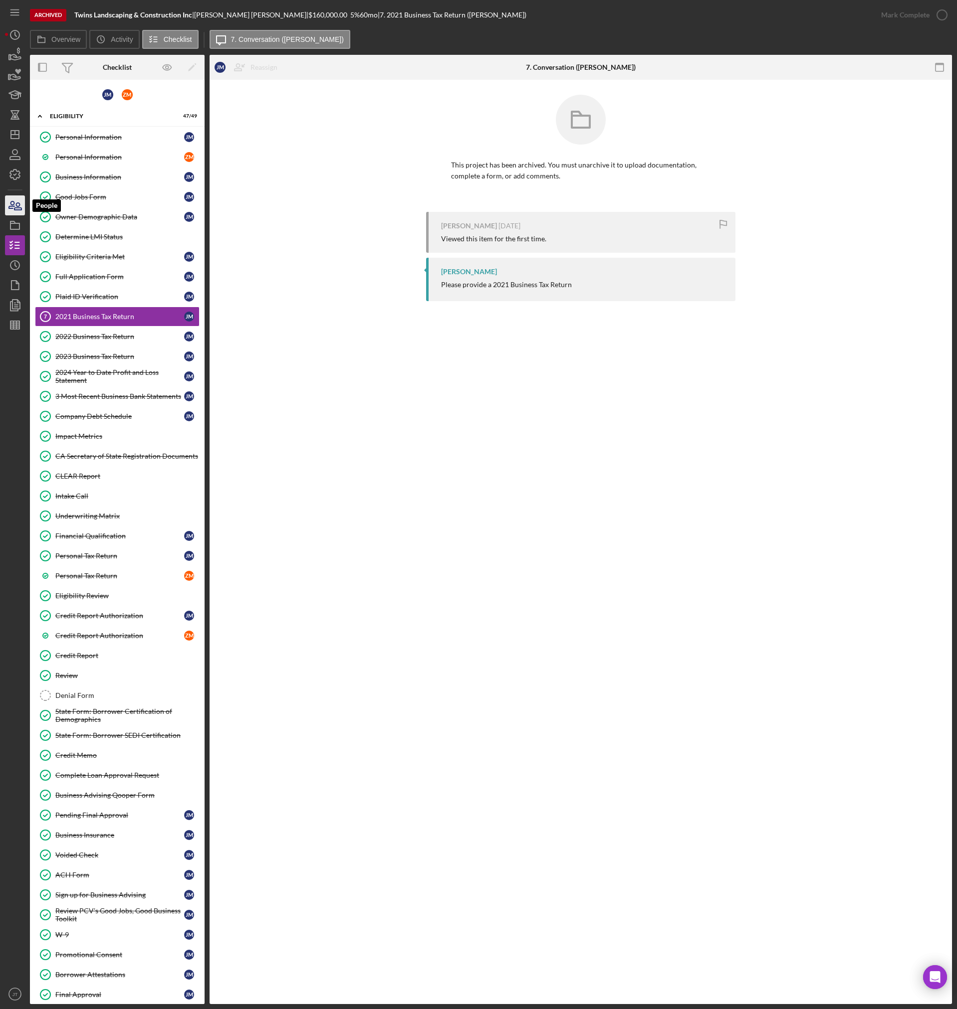
click at [14, 204] on icon "button" at bounding box center [11, 205] width 5 height 7
click at [10, 302] on polyline "button" at bounding box center [13, 306] width 7 height 9
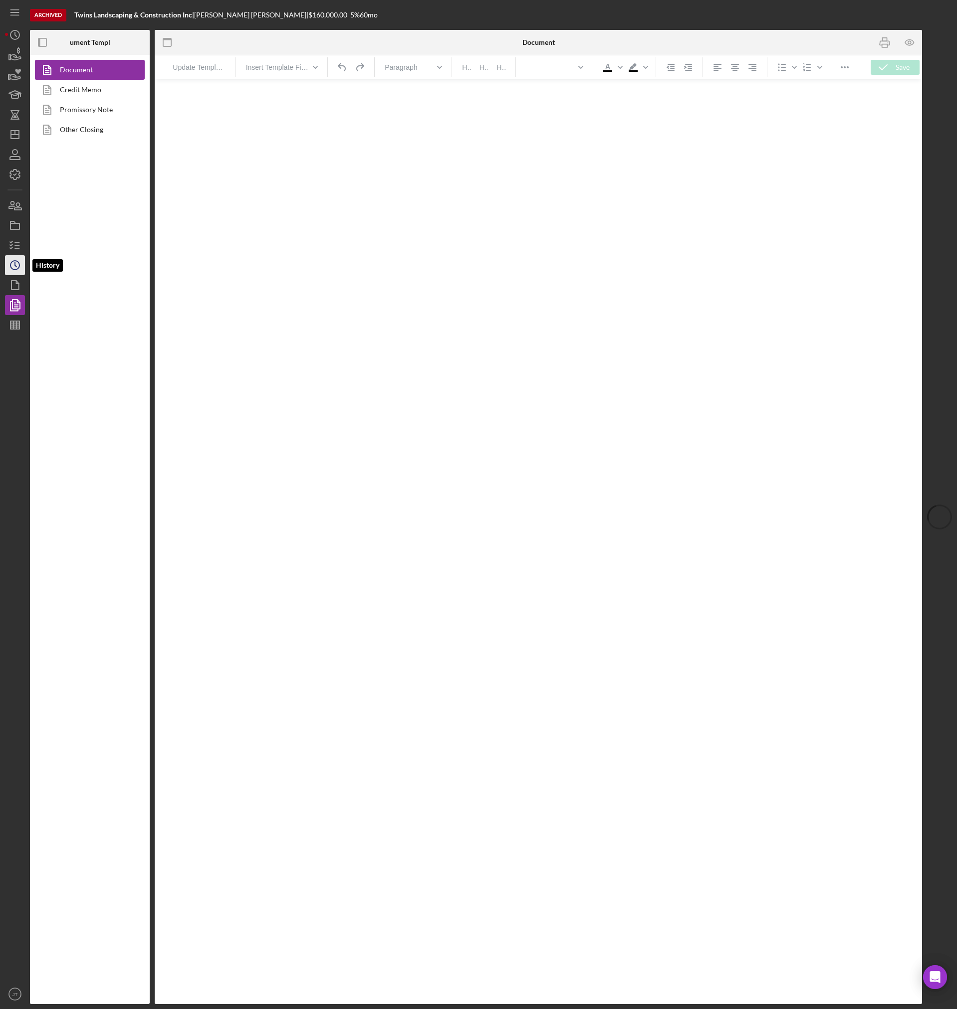
click at [11, 265] on circle "button" at bounding box center [14, 265] width 9 height 9
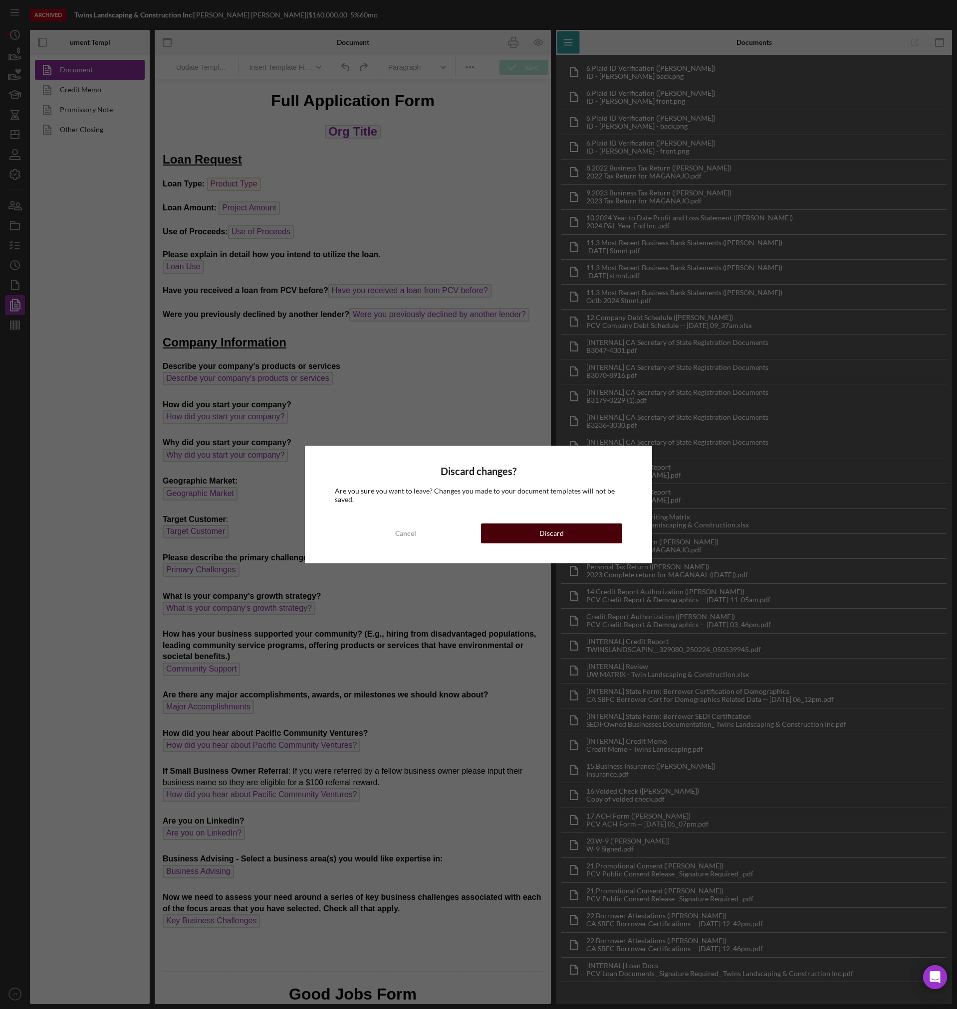
click at [517, 537] on button "Discard" at bounding box center [551, 534] width 141 height 20
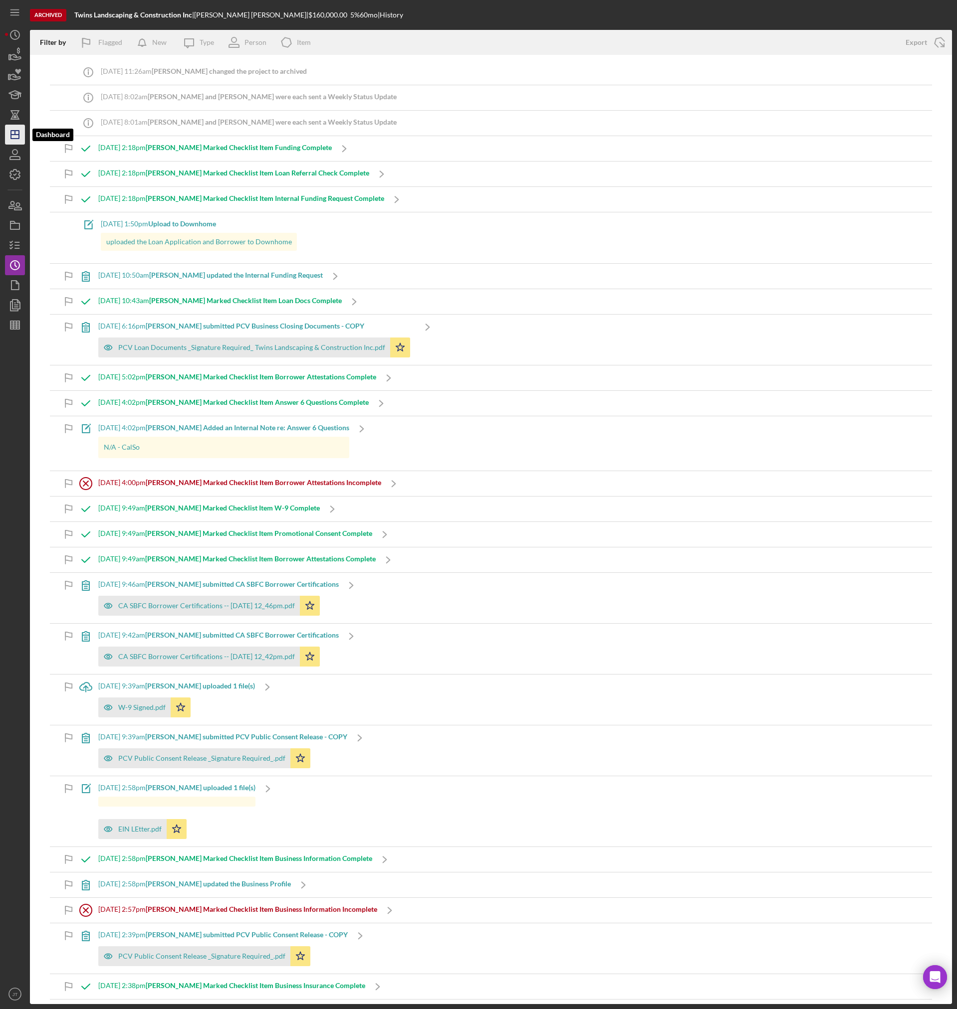
click at [17, 133] on icon "Icon/Dashboard" at bounding box center [14, 134] width 25 height 25
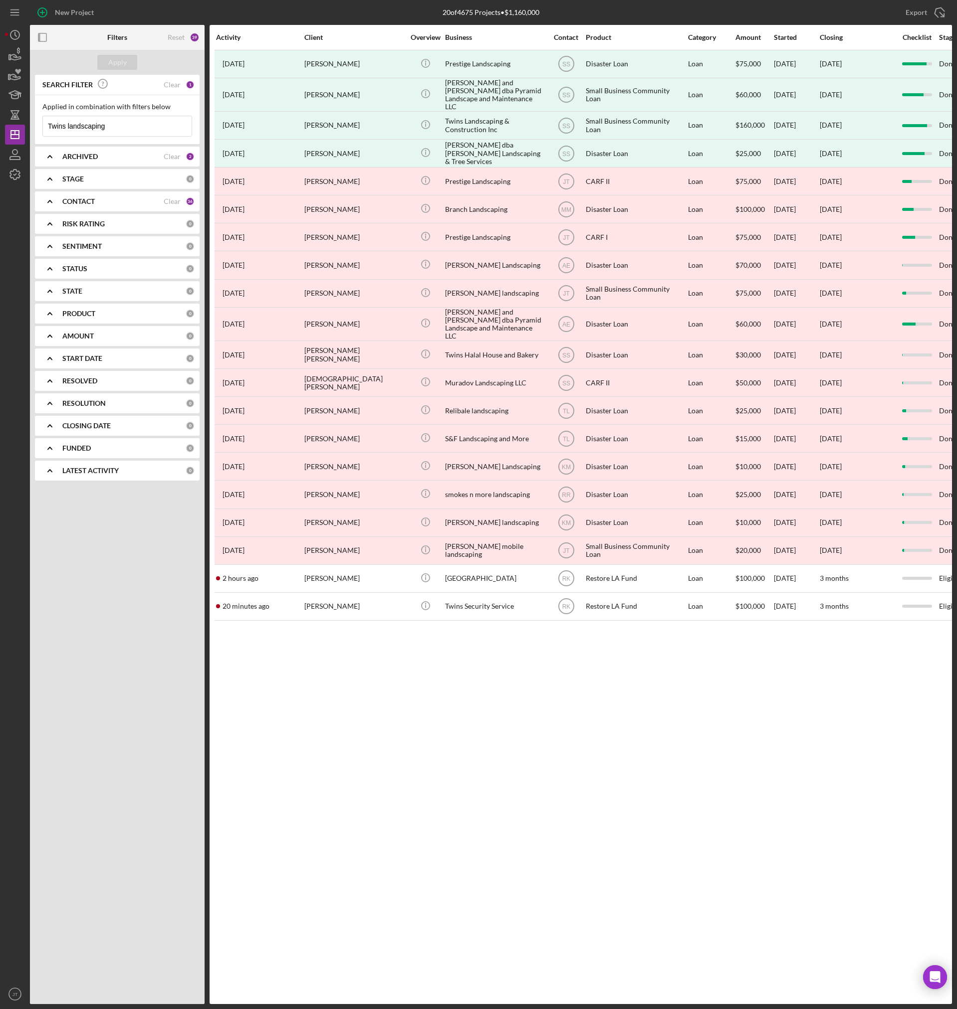
click at [115, 129] on input "Twins landscaping" at bounding box center [117, 126] width 149 height 20
click at [115, 128] on input "Twins landscaping" at bounding box center [117, 126] width 149 height 20
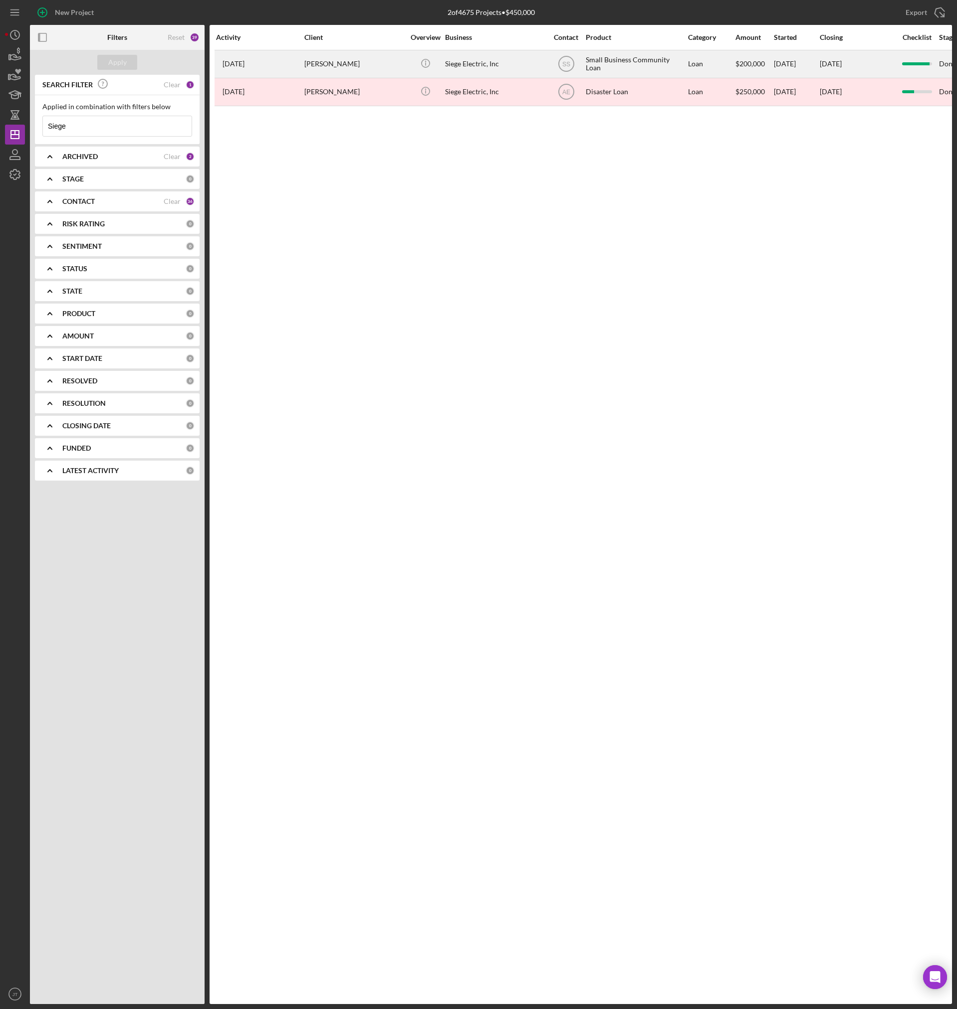
type input "Siege"
click at [471, 58] on div "Siege Electric, Inc" at bounding box center [495, 64] width 100 height 26
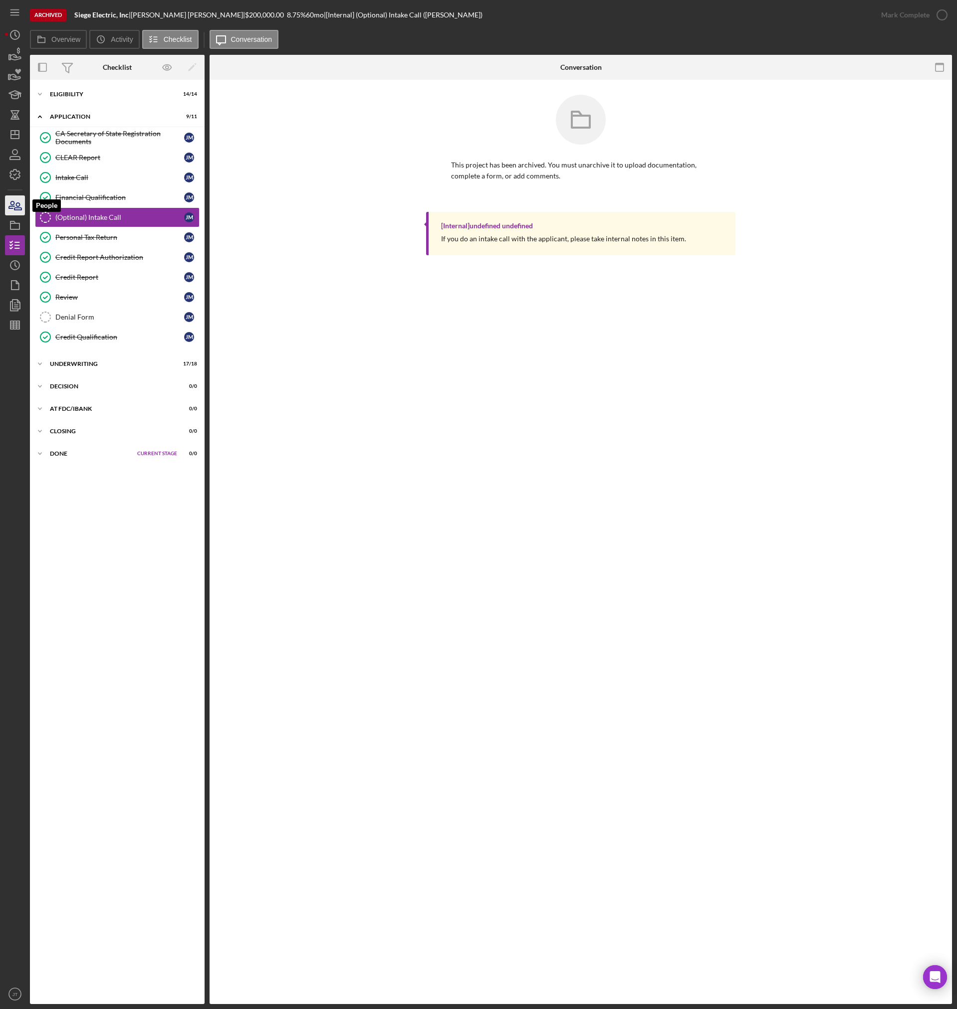
click at [13, 203] on icon "button" at bounding box center [14, 205] width 25 height 25
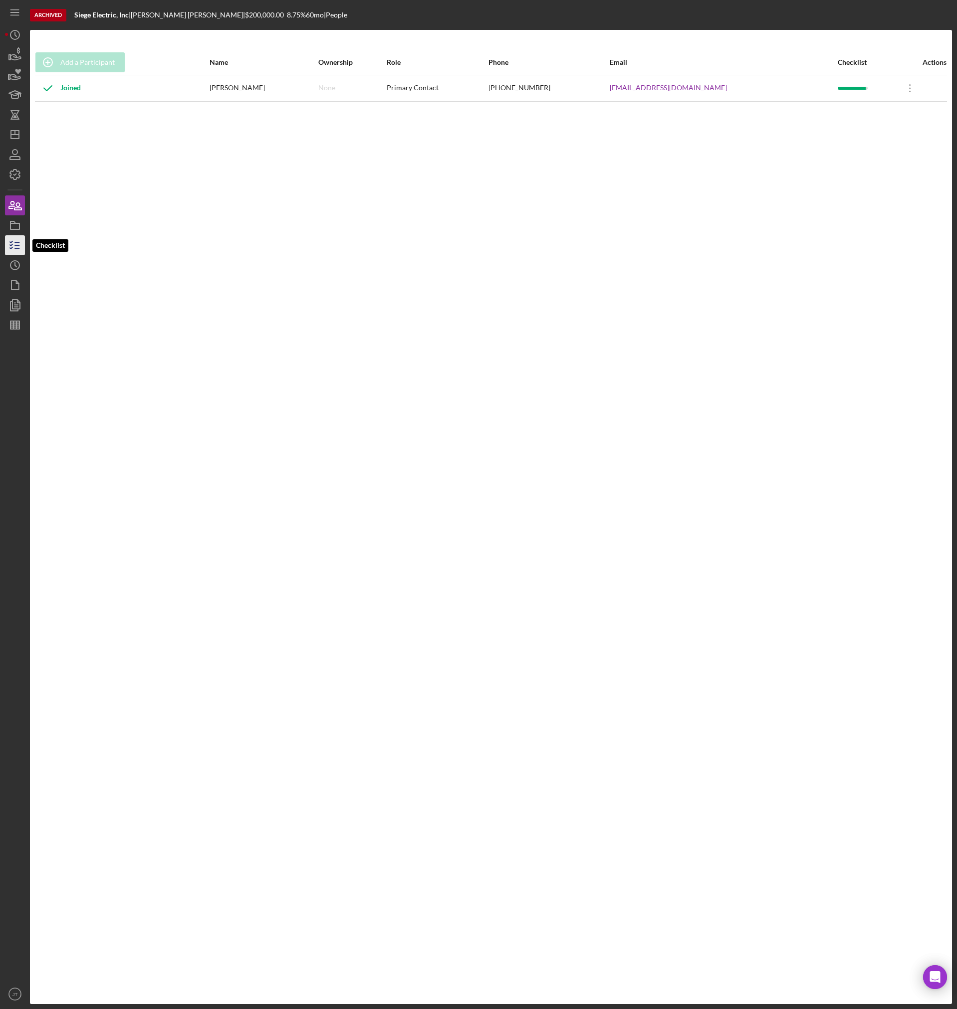
click at [12, 239] on icon "button" at bounding box center [14, 245] width 25 height 25
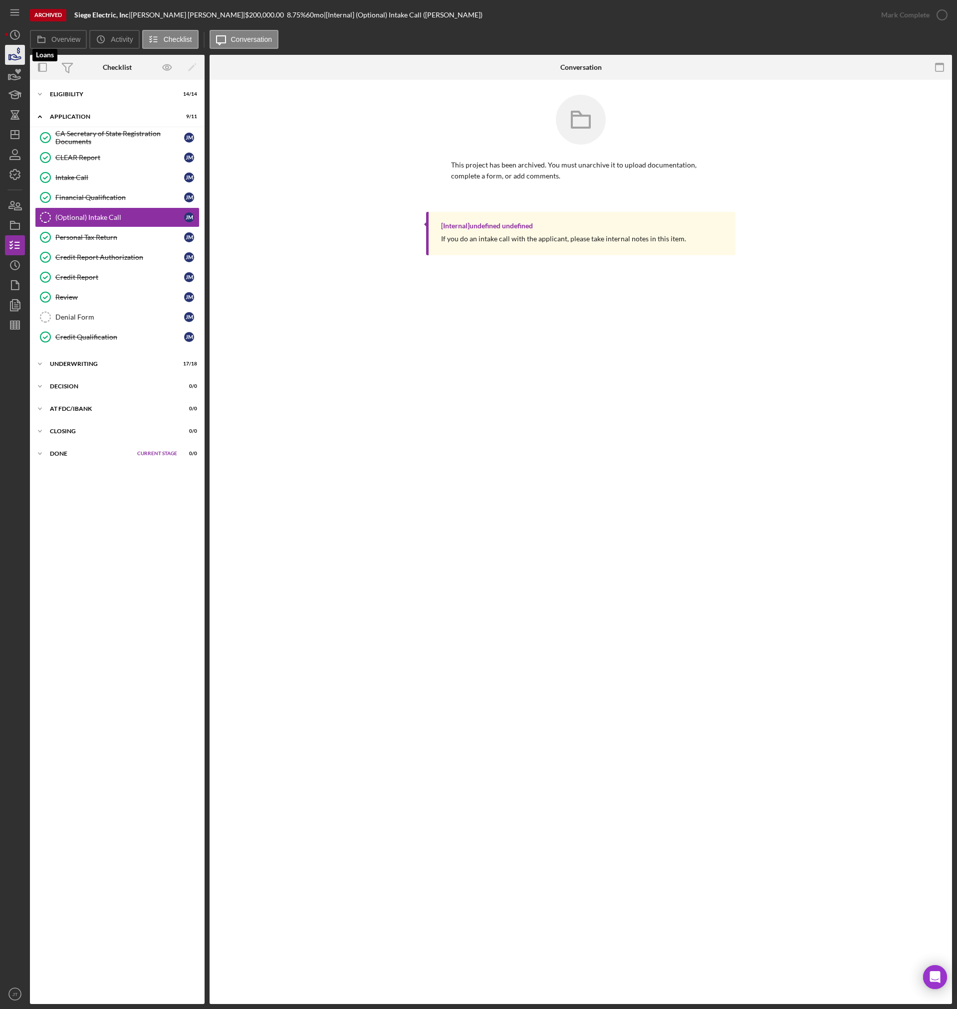
click at [21, 52] on icon "button" at bounding box center [14, 54] width 25 height 25
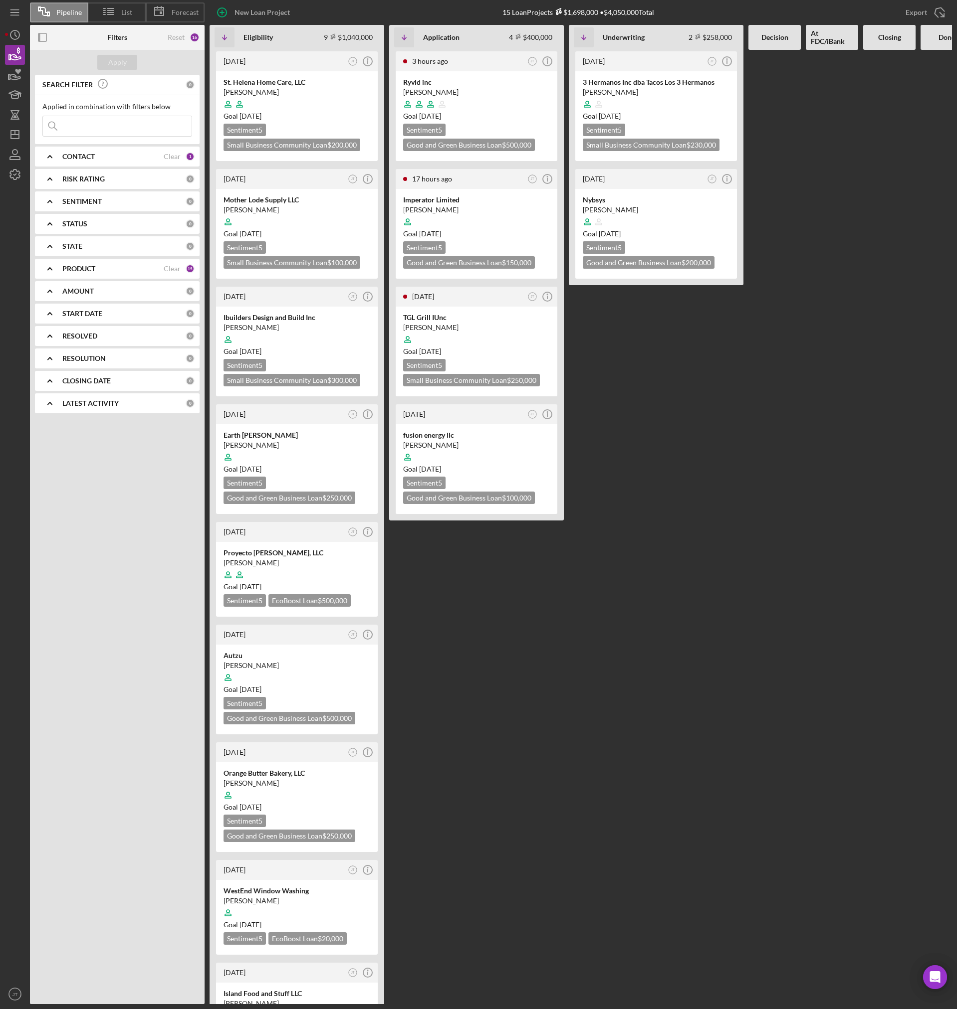
click at [72, 479] on div "Apply SEARCH FILTER 0 Applied in combination with filters below Icon/Menu Close…" at bounding box center [117, 527] width 175 height 955
click at [14, 139] on icon "Icon/Dashboard" at bounding box center [14, 134] width 25 height 25
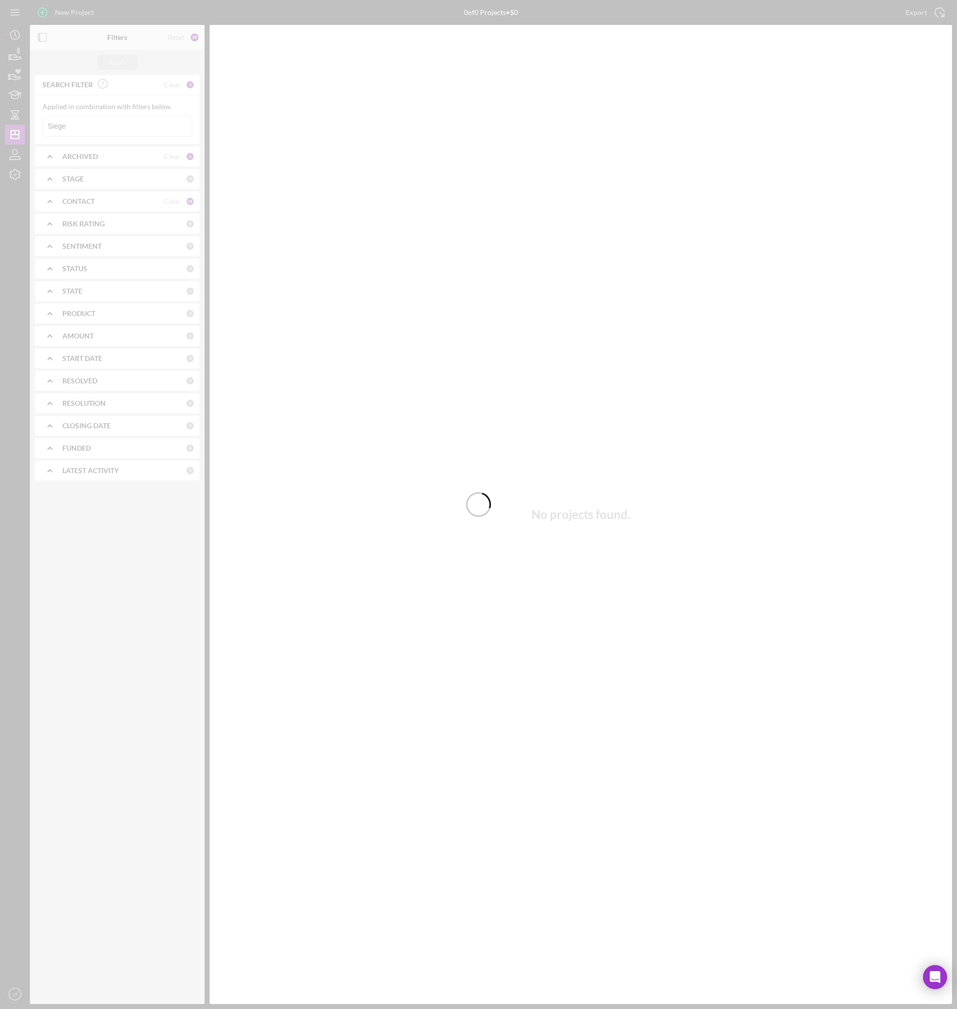
click at [72, 123] on div at bounding box center [478, 504] width 957 height 1009
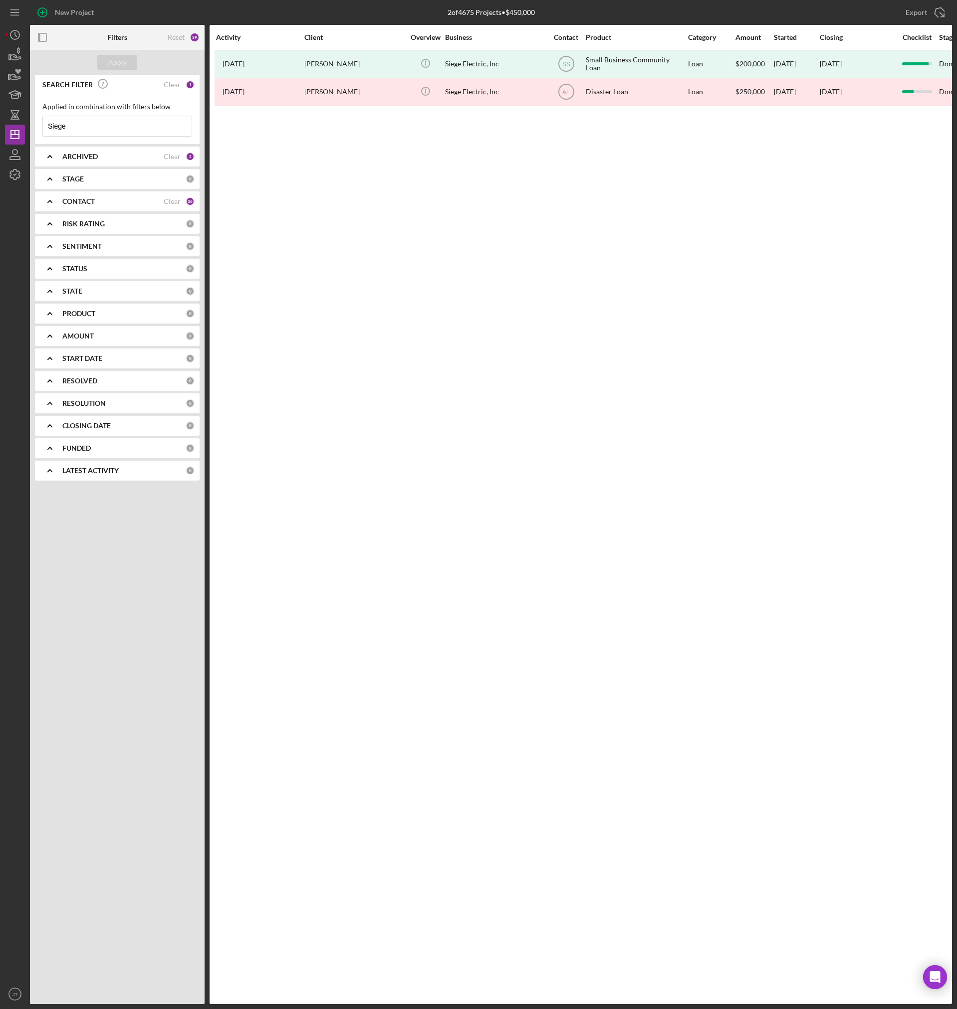
click at [73, 125] on input "Siege" at bounding box center [117, 126] width 149 height 20
type input "S"
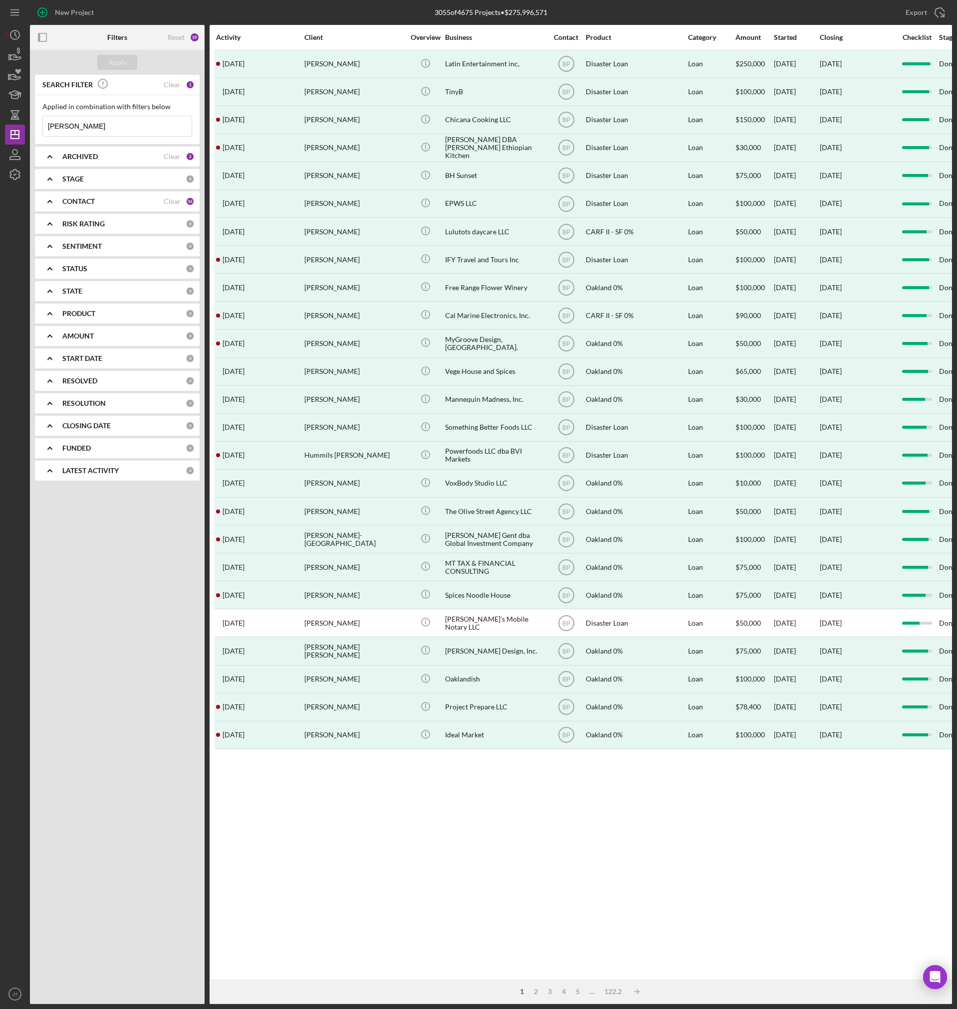
click at [98, 123] on input "[PERSON_NAME]" at bounding box center [117, 126] width 149 height 20
click at [63, 128] on input "[PERSON_NAME]" at bounding box center [117, 126] width 149 height 20
click at [104, 126] on input "H Manachi" at bounding box center [117, 126] width 149 height 20
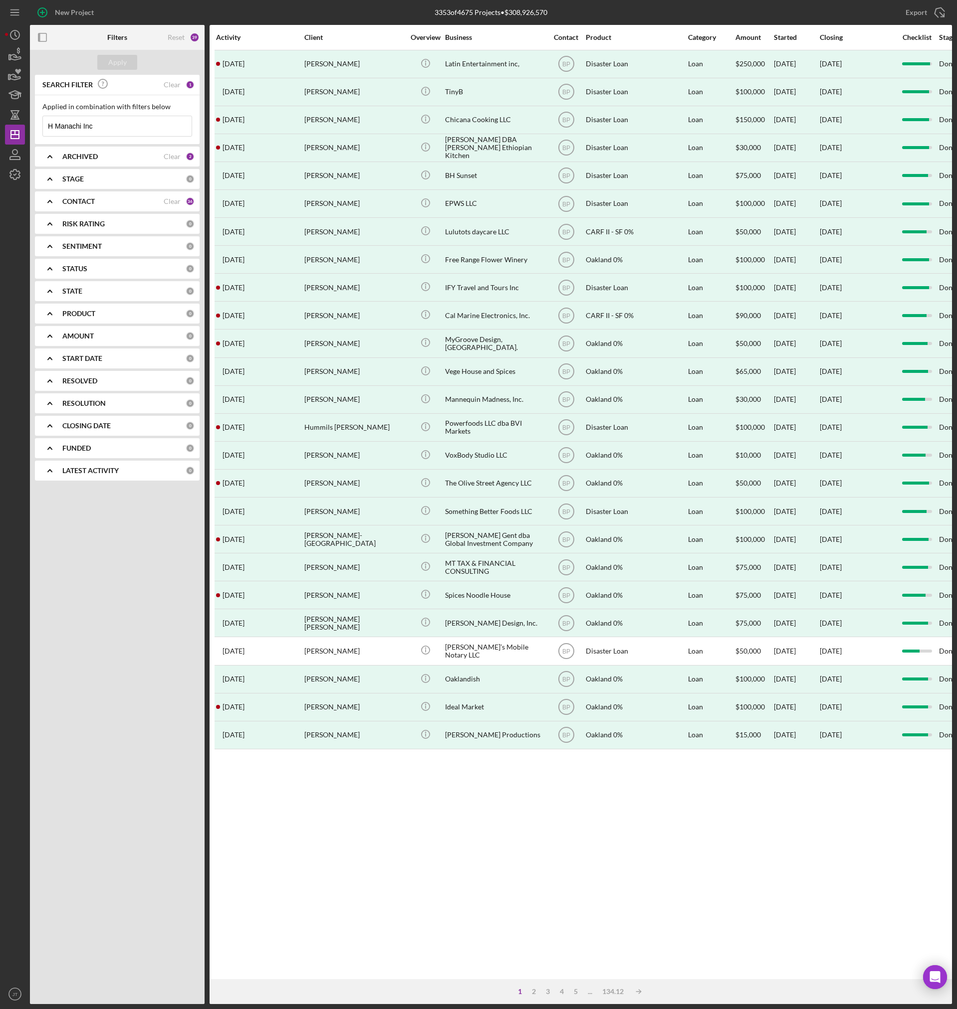
click at [113, 125] on input "H Manachi Inc" at bounding box center [117, 126] width 149 height 20
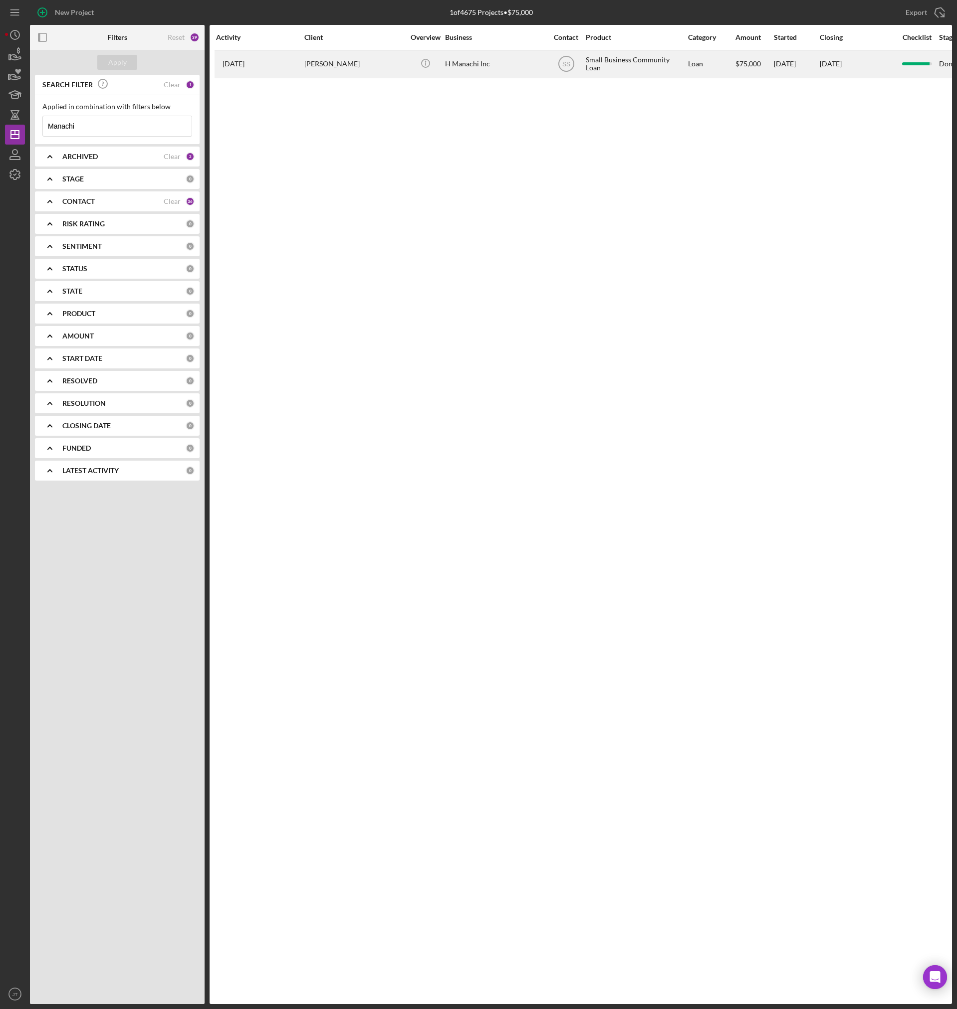
type input "Manachi"
click at [406, 66] on td "Icon/Info" at bounding box center [425, 64] width 38 height 28
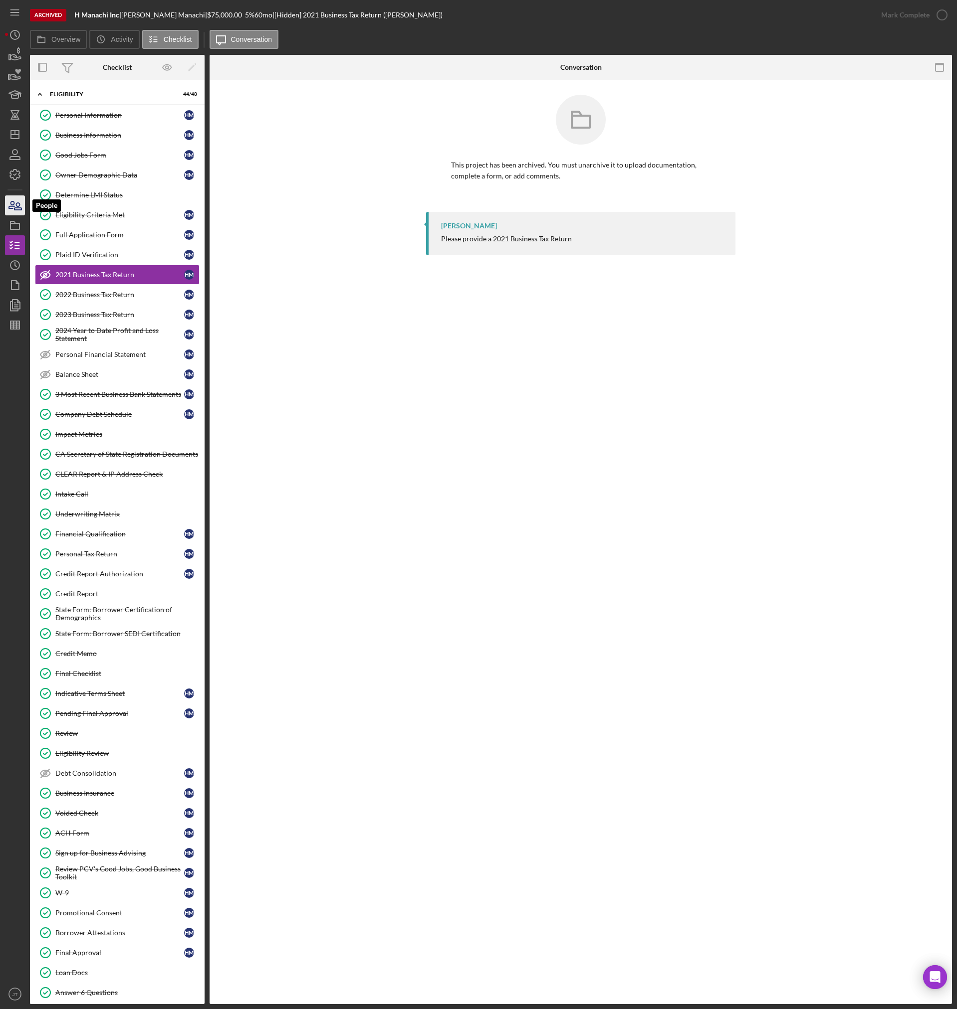
click at [19, 202] on icon "button" at bounding box center [14, 205] width 25 height 25
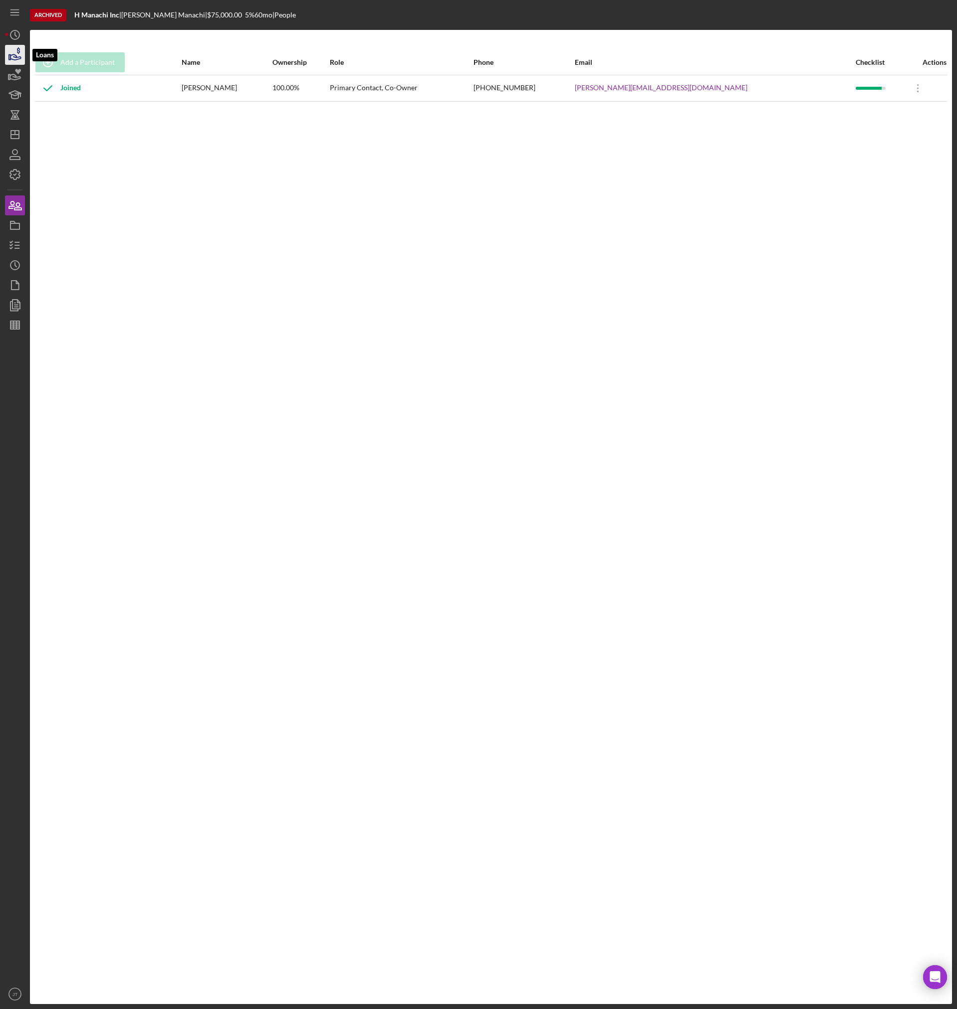
click at [15, 61] on icon "button" at bounding box center [14, 54] width 25 height 25
